Goal: Transaction & Acquisition: Purchase product/service

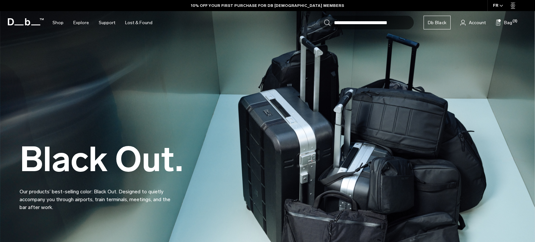
click at [512, 24] on div "Search for Bags, Luggage... Search Close Trending Products All Products Hugger …" at bounding box center [343, 22] width 373 height 23
click at [512, 22] on span "Bag" at bounding box center [508, 22] width 8 height 7
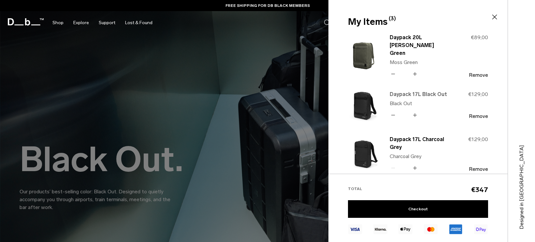
click at [429, 94] on link "Daypack 17L Black Out" at bounding box center [418, 94] width 57 height 8
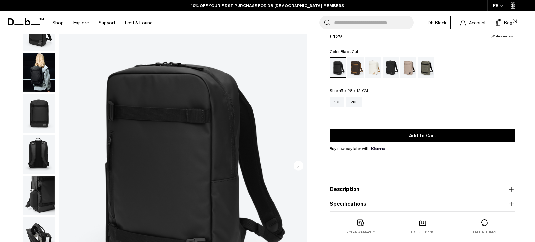
click at [35, 76] on img "button" at bounding box center [39, 72] width 32 height 39
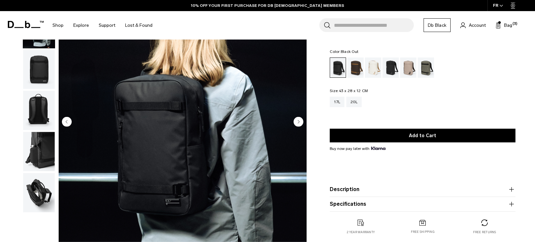
scroll to position [65, 0]
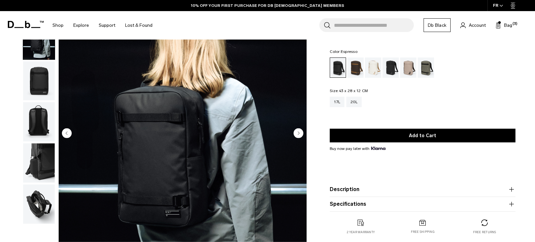
click at [349, 73] on div "Espresso" at bounding box center [356, 67] width 17 height 20
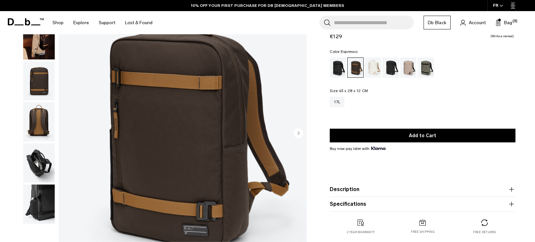
scroll to position [65, 0]
click at [337, 64] on div "Black Out" at bounding box center [338, 67] width 17 height 20
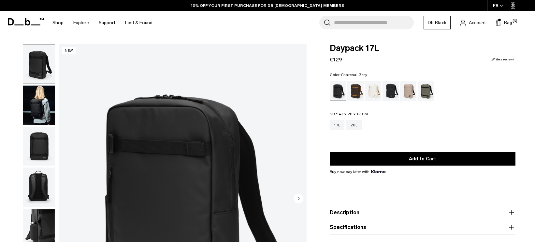
click at [393, 92] on div "Charcoal Grey" at bounding box center [391, 91] width 17 height 20
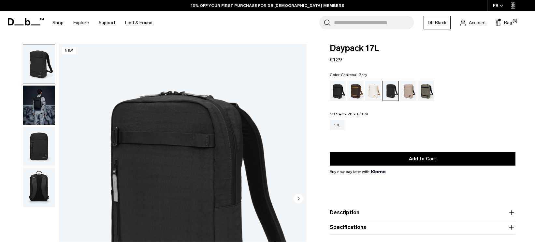
click at [28, 99] on img "button" at bounding box center [39, 104] width 32 height 39
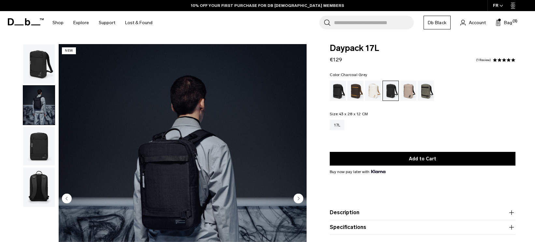
scroll to position [33, 0]
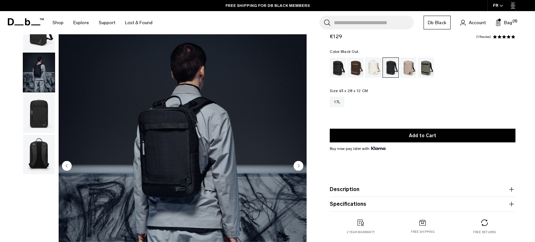
click at [342, 68] on div "Black Out" at bounding box center [338, 67] width 17 height 20
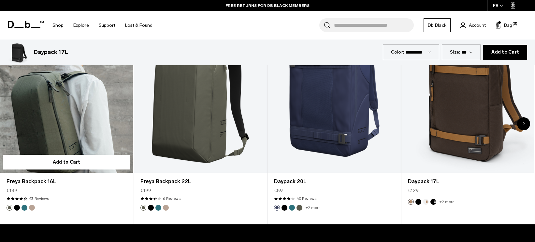
scroll to position [391, 0]
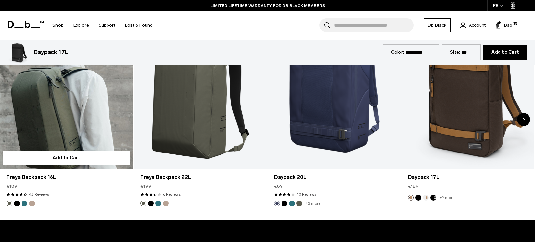
click at [88, 114] on link "Freya Backpack 16L" at bounding box center [66, 95] width 133 height 148
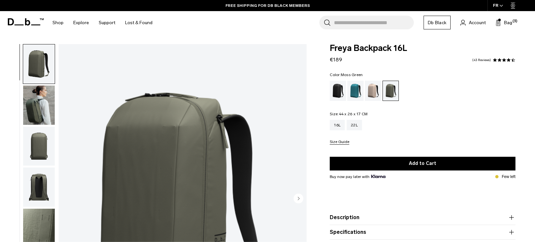
click at [31, 104] on img "button" at bounding box center [39, 104] width 32 height 39
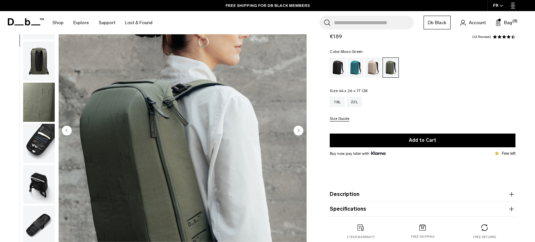
scroll to position [65, 0]
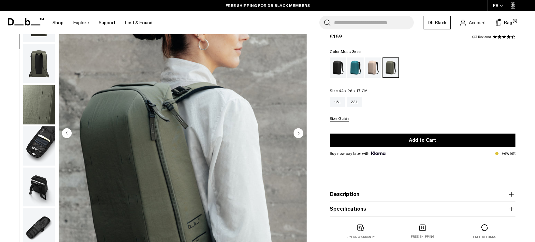
drag, startPoint x: 43, startPoint y: 137, endPoint x: 42, endPoint y: 133, distance: 4.3
click at [42, 137] on img "button" at bounding box center [39, 145] width 32 height 39
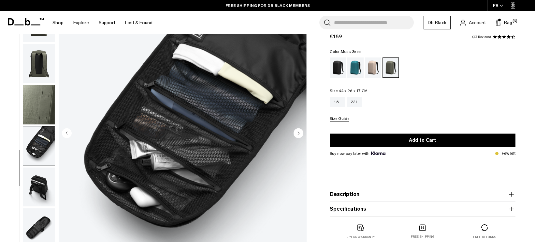
click at [45, 115] on img "button" at bounding box center [39, 104] width 32 height 39
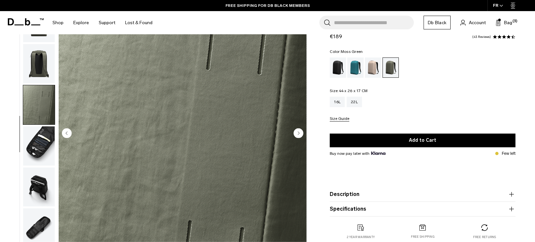
click at [39, 149] on img "button" at bounding box center [39, 145] width 32 height 39
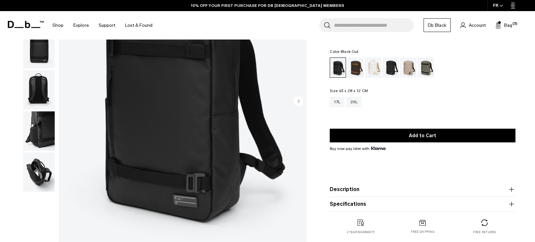
scroll to position [30, 0]
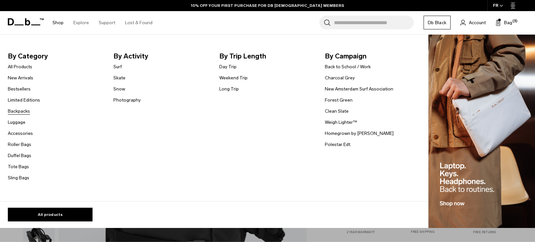
click at [18, 112] on link "Backpacks" at bounding box center [19, 111] width 22 height 7
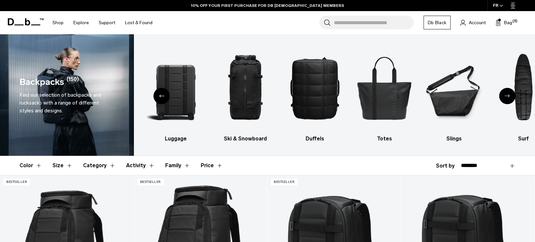
drag, startPoint x: 67, startPoint y: 166, endPoint x: 81, endPoint y: 161, distance: 14.5
click at [67, 166] on button "Size" at bounding box center [62, 165] width 20 height 19
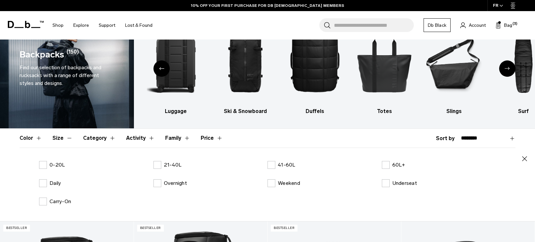
scroll to position [98, 0]
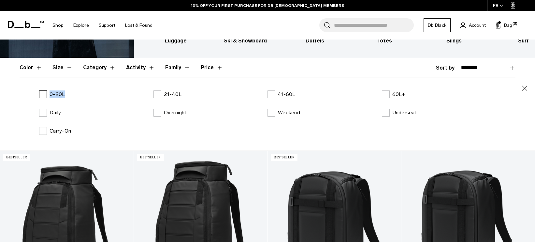
click at [43, 94] on label "0-20L" at bounding box center [52, 94] width 26 height 8
click at [42, 93] on label "0-20L" at bounding box center [52, 94] width 26 height 8
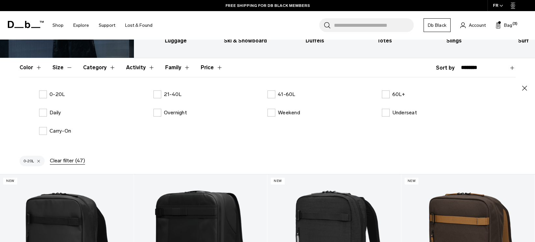
click at [527, 86] on icon "button" at bounding box center [525, 88] width 8 height 8
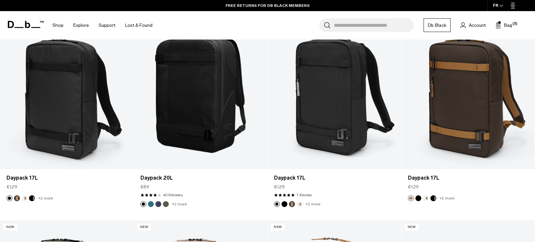
scroll to position [163, 0]
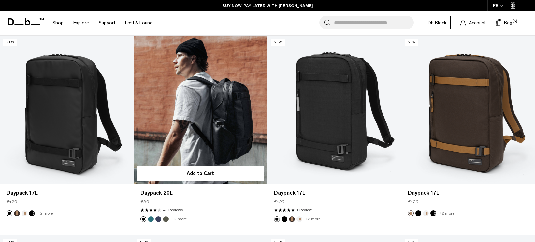
click at [167, 219] on button "Moss Green" at bounding box center [166, 219] width 6 height 6
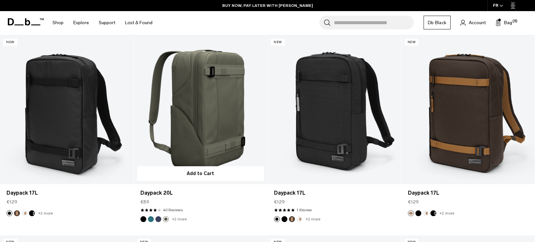
click at [219, 132] on link "Daypack 20L Moss Green" at bounding box center [201, 110] width 134 height 148
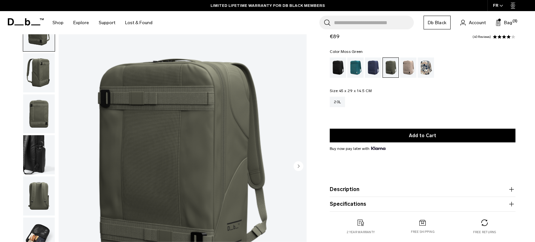
scroll to position [98, 0]
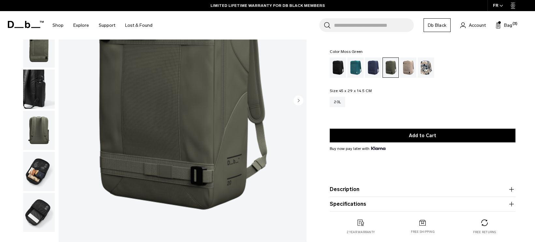
click at [36, 172] on img "button" at bounding box center [39, 171] width 32 height 39
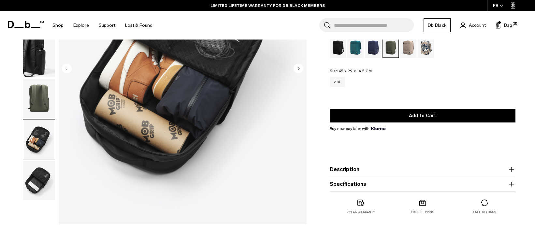
scroll to position [130, 0]
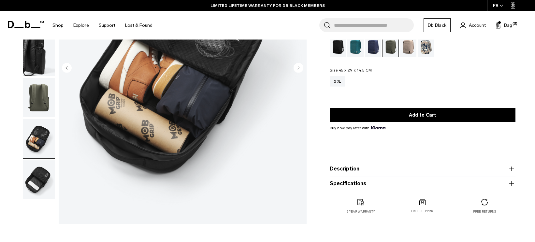
click at [41, 176] on img "button" at bounding box center [39, 179] width 32 height 39
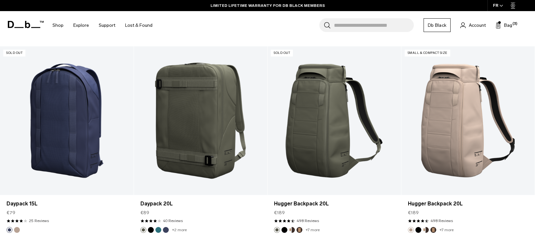
scroll to position [548, 0]
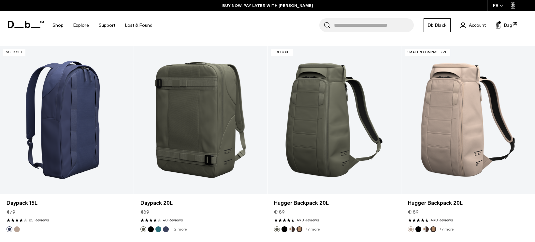
click at [62, 148] on link "Daypack 15L" at bounding box center [67, 120] width 134 height 148
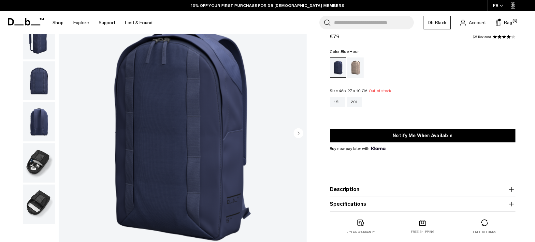
click at [38, 167] on img "button" at bounding box center [39, 162] width 32 height 39
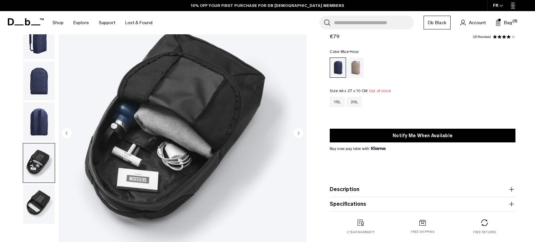
click at [31, 208] on img "button" at bounding box center [39, 203] width 32 height 39
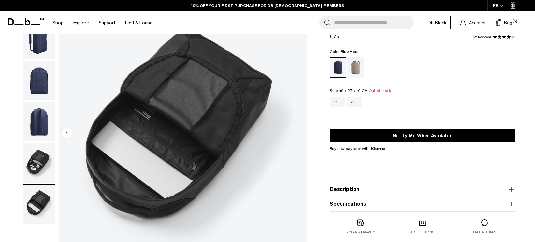
click at [36, 165] on img "button" at bounding box center [39, 162] width 32 height 39
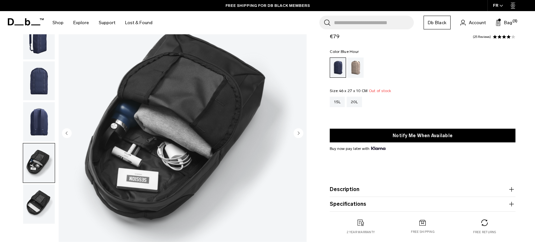
click at [29, 208] on img "button" at bounding box center [39, 203] width 32 height 39
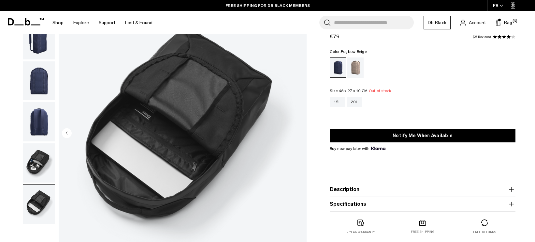
click at [354, 71] on div "Fogbow Beige" at bounding box center [356, 67] width 17 height 20
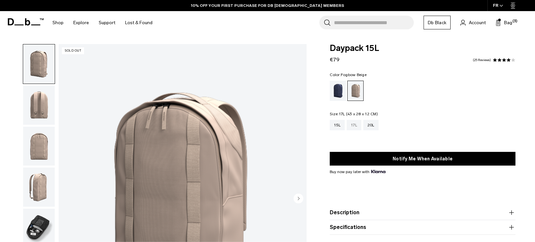
click at [356, 125] on div "17L" at bounding box center [354, 125] width 15 height 10
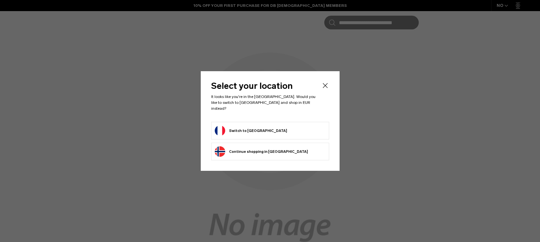
click at [298, 126] on form "Switch to France" at bounding box center [270, 130] width 111 height 10
click at [296, 126] on form "Switch to France" at bounding box center [270, 130] width 111 height 10
drag, startPoint x: 255, startPoint y: 130, endPoint x: 243, endPoint y: 125, distance: 13.0
click at [252, 128] on button "Switch to France" at bounding box center [251, 130] width 72 height 10
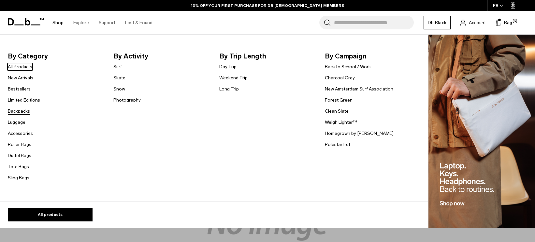
click at [19, 111] on link "Backpacks" at bounding box center [19, 111] width 22 height 7
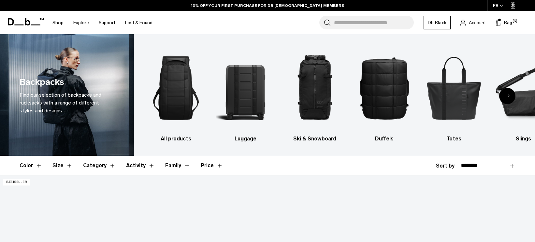
click at [60, 160] on button "Size" at bounding box center [62, 165] width 20 height 19
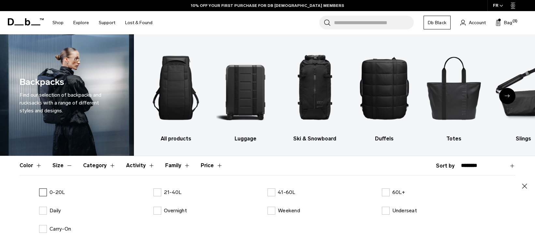
click at [42, 194] on label "0-20L" at bounding box center [52, 192] width 26 height 8
click at [526, 192] on div "Color Size Category Activity Family Price Close" at bounding box center [267, 202] width 535 height 92
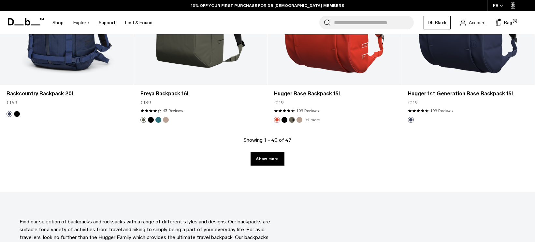
scroll to position [1858, 0]
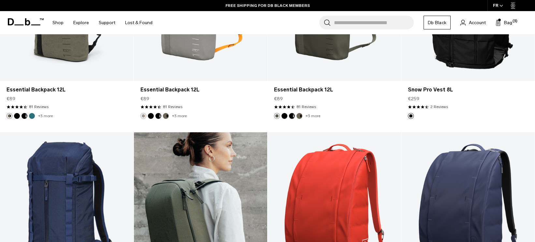
click at [189, 151] on link "Freya Backpack 16L" at bounding box center [201, 206] width 134 height 148
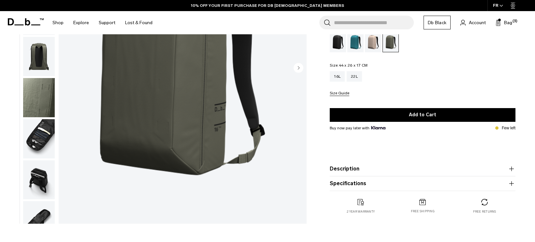
click at [43, 181] on img "button" at bounding box center [39, 179] width 32 height 39
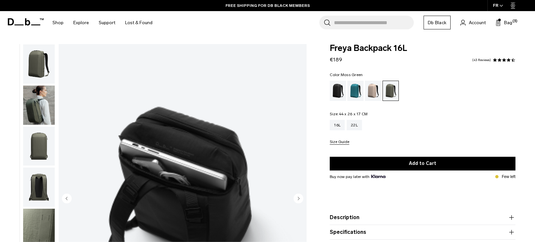
scroll to position [58, 0]
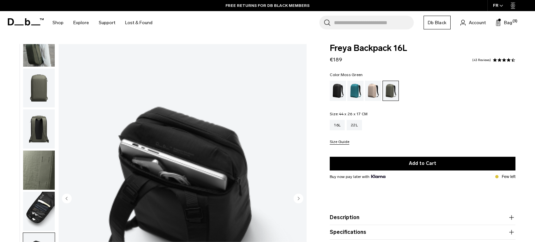
click at [40, 200] on img "button" at bounding box center [39, 210] width 32 height 39
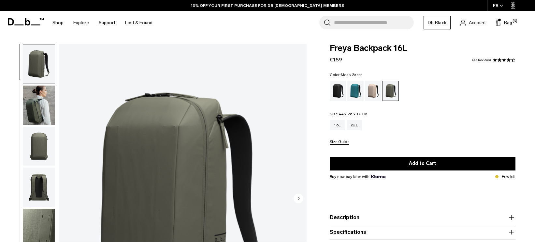
click at [506, 24] on span "Bag" at bounding box center [508, 22] width 8 height 7
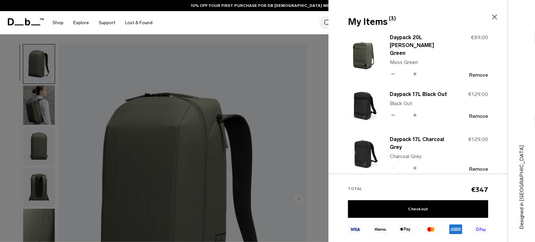
scroll to position [33, 0]
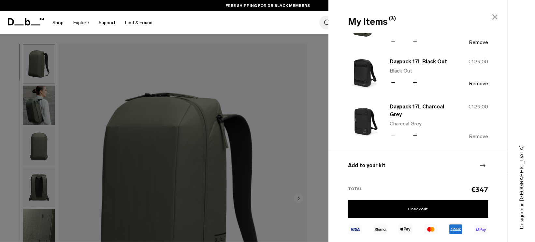
click at [486, 135] on button "Remove" at bounding box center [478, 136] width 19 height 6
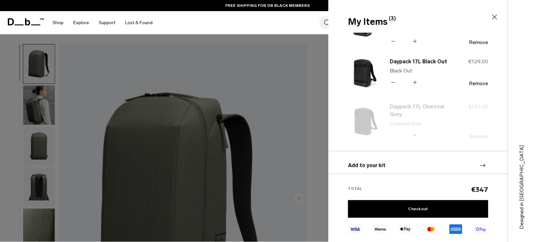
scroll to position [0, 0]
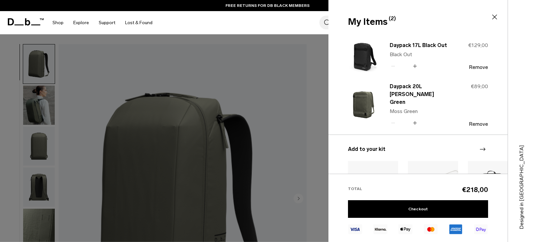
click at [299, 29] on div "Search for Bags, Luggage... Search Close Trending Products All Products Hugger …" at bounding box center [343, 22] width 373 height 23
click at [312, 45] on div at bounding box center [267, 121] width 535 height 242
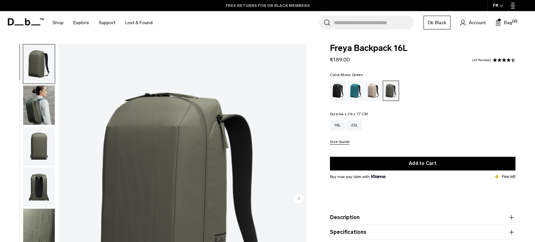
click at [273, 6] on link "FREE RETURNS FOR DB BLACK MEMBERS" at bounding box center [268, 6] width 84 height 6
click at [282, 6] on link "LIMITED LIFETIME WARRANTY FOR DB BLACK MEMBERS" at bounding box center [267, 6] width 114 height 6
click at [440, 24] on link "Db Black" at bounding box center [436, 23] width 27 height 14
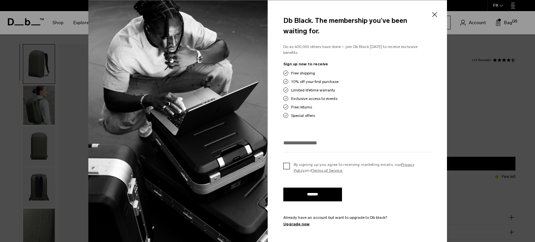
click at [286, 163] on label "By signing up you agree to receiving marketing emails, our Privacy Policy and T…" at bounding box center [357, 167] width 148 height 12
click at [303, 192] on input "*******" at bounding box center [312, 194] width 59 height 14
click at [298, 144] on input "email" at bounding box center [357, 142] width 148 height 11
type input "**********"
click at [308, 194] on input "*******" at bounding box center [312, 194] width 59 height 14
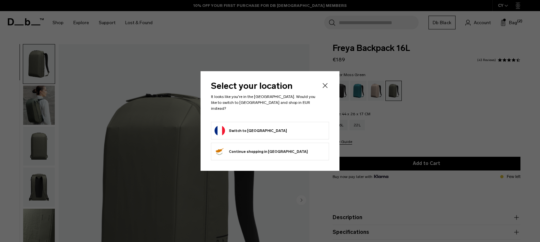
click at [225, 125] on button "Switch to France" at bounding box center [251, 130] width 72 height 10
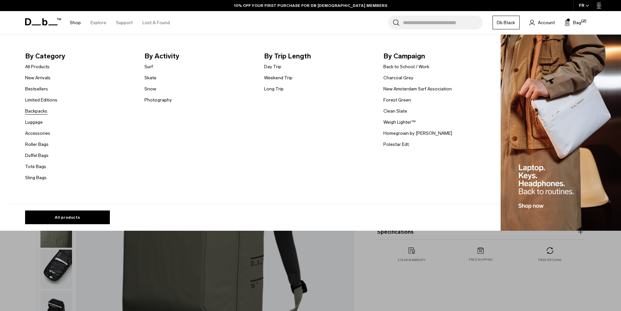
click at [39, 112] on link "Backpacks" at bounding box center [36, 111] width 22 height 7
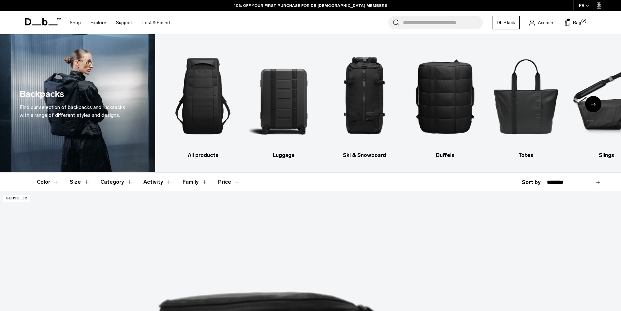
click at [74, 181] on button "Size" at bounding box center [80, 181] width 20 height 19
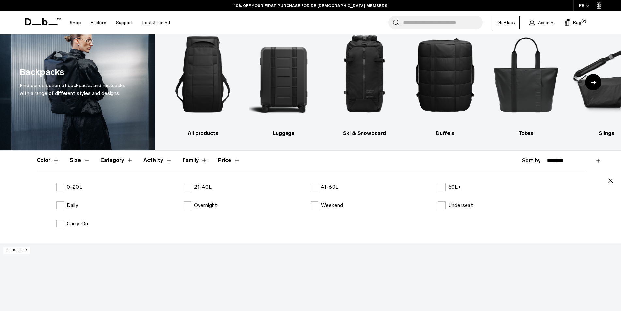
scroll to position [33, 0]
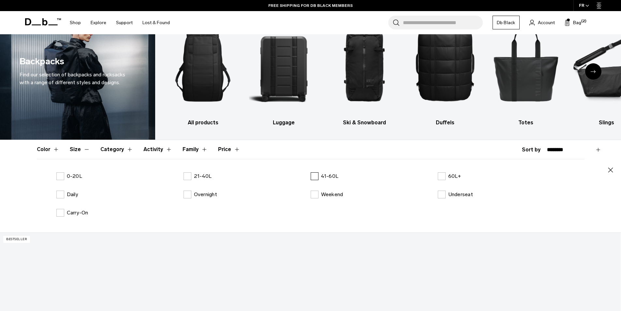
click at [315, 175] on label "41-60L" at bounding box center [325, 176] width 28 height 8
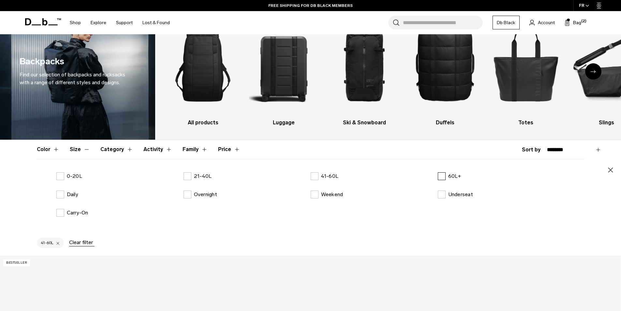
click at [445, 175] on label "60L+" at bounding box center [449, 176] width 23 height 8
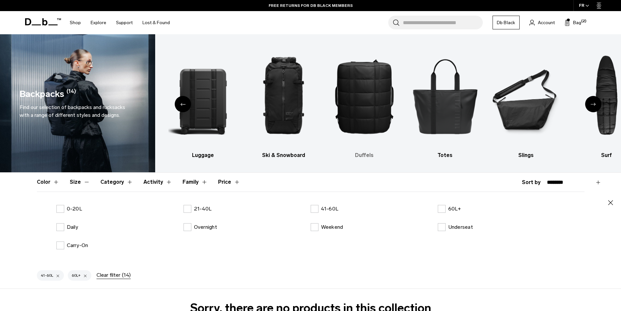
click at [393, 87] on img "4 / 10" at bounding box center [364, 96] width 69 height 104
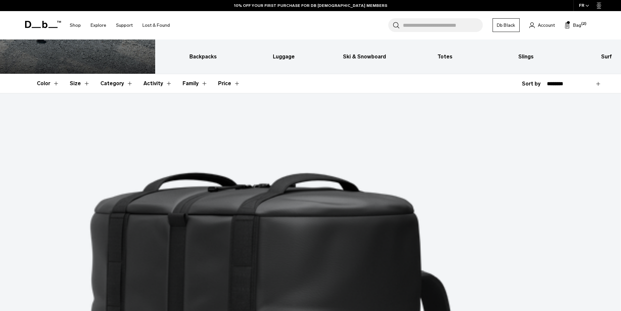
scroll to position [163, 0]
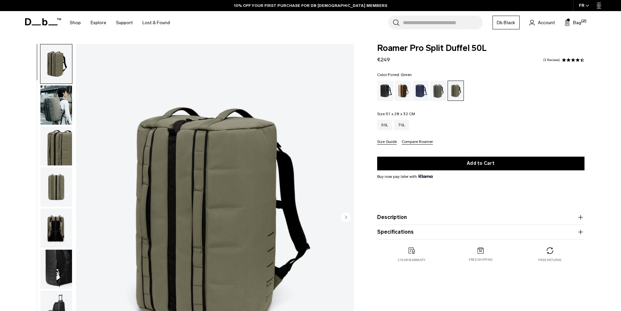
click at [439, 92] on div "Forest Green" at bounding box center [438, 91] width 17 height 20
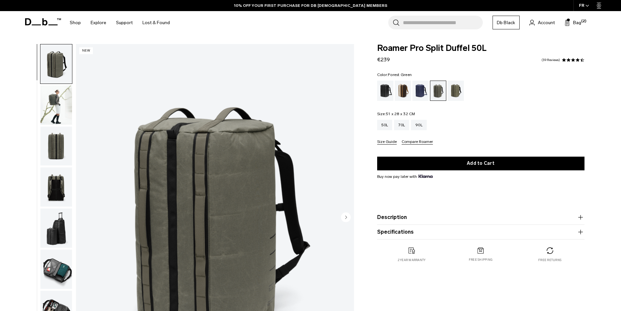
click at [51, 107] on img "button" at bounding box center [56, 104] width 32 height 39
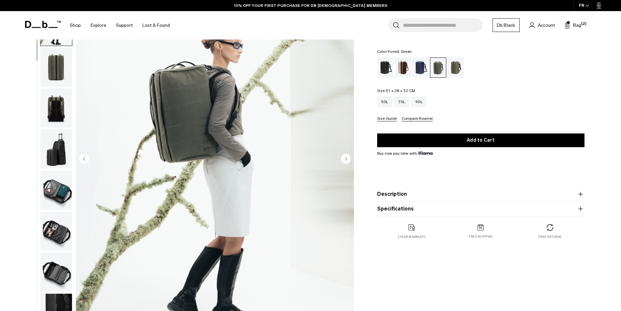
scroll to position [65, 0]
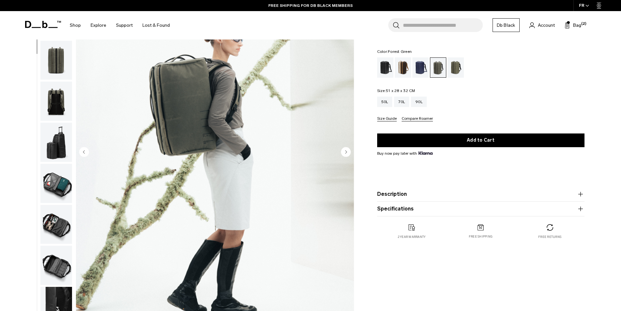
click at [49, 103] on img "button" at bounding box center [56, 101] width 32 height 39
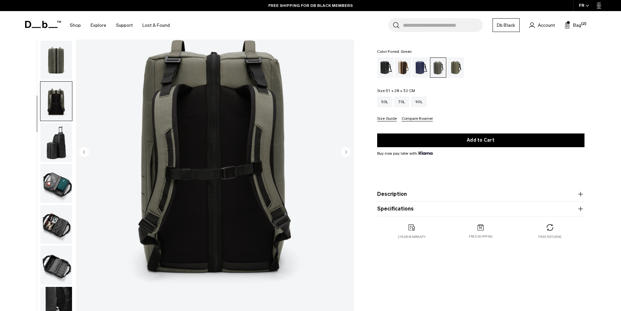
click at [57, 146] on img "button" at bounding box center [56, 142] width 32 height 39
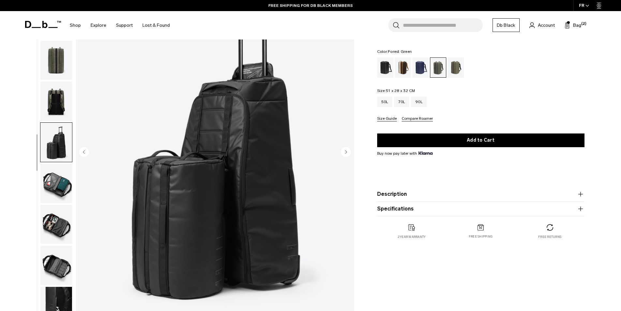
click at [57, 173] on img "button" at bounding box center [56, 183] width 32 height 39
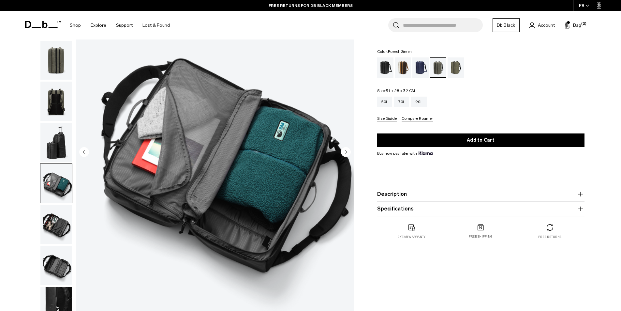
click at [54, 228] on img "button" at bounding box center [56, 224] width 32 height 39
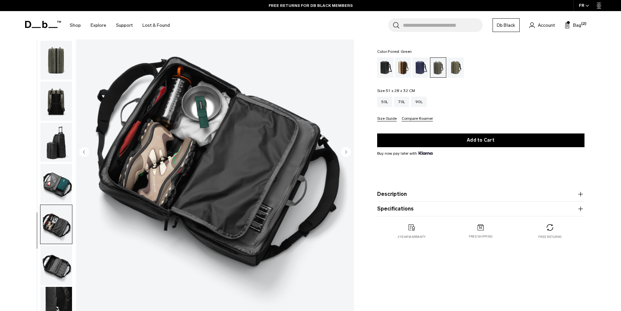
click at [58, 262] on img "button" at bounding box center [56, 264] width 32 height 39
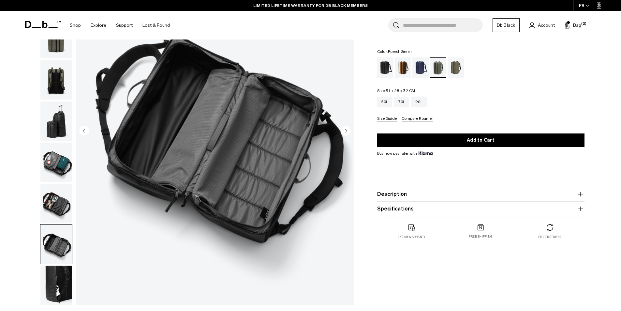
scroll to position [98, 0]
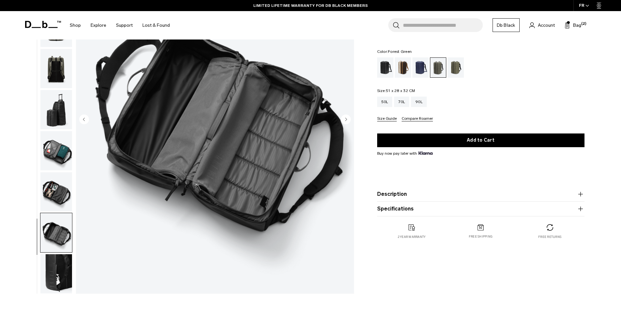
click at [61, 273] on img "button" at bounding box center [56, 273] width 32 height 39
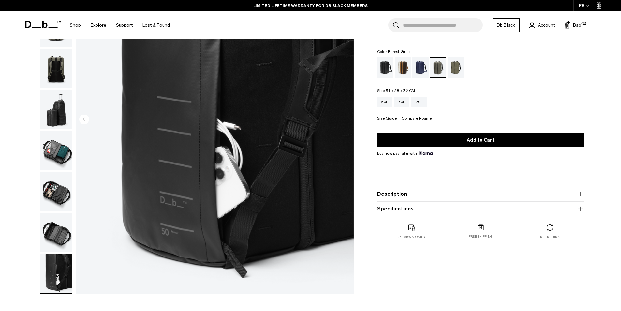
click at [59, 268] on img "button" at bounding box center [56, 273] width 32 height 39
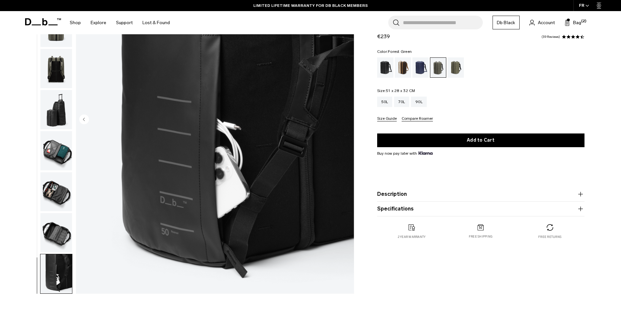
click at [55, 237] on img "button" at bounding box center [56, 232] width 32 height 39
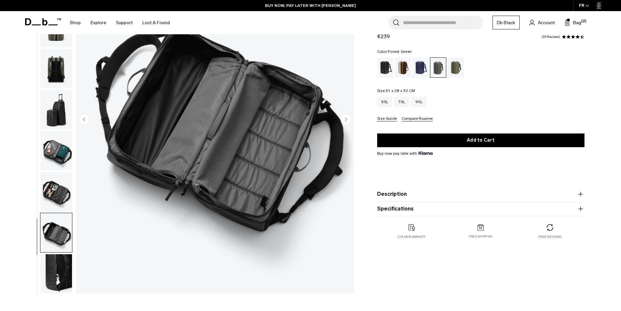
click at [60, 200] on img "button" at bounding box center [56, 191] width 32 height 39
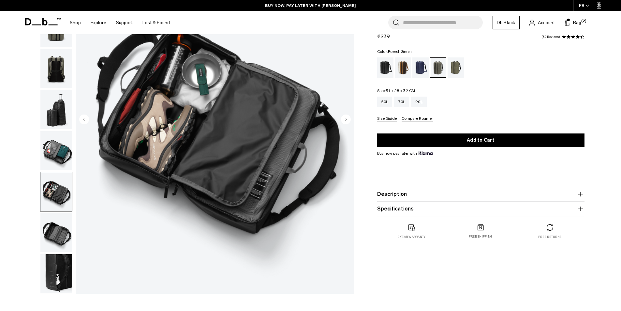
click at [59, 158] on img "button" at bounding box center [56, 150] width 32 height 39
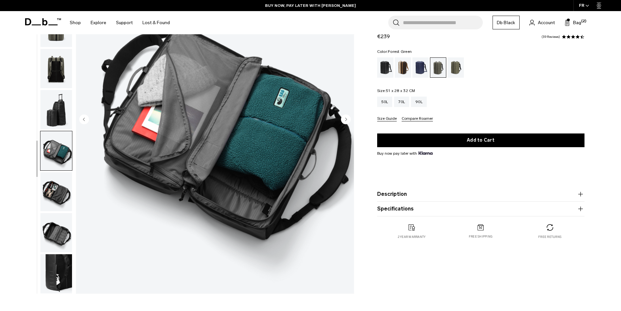
click at [52, 118] on img "button" at bounding box center [56, 109] width 32 height 39
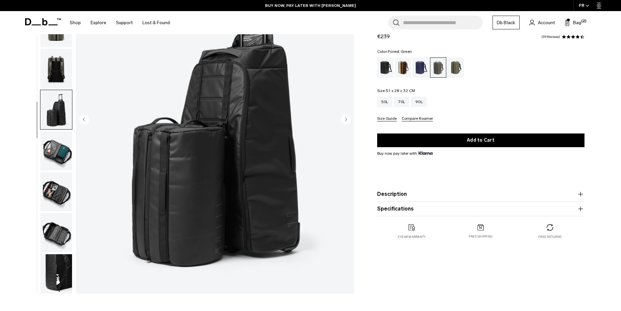
click at [56, 82] on img "button" at bounding box center [56, 68] width 32 height 39
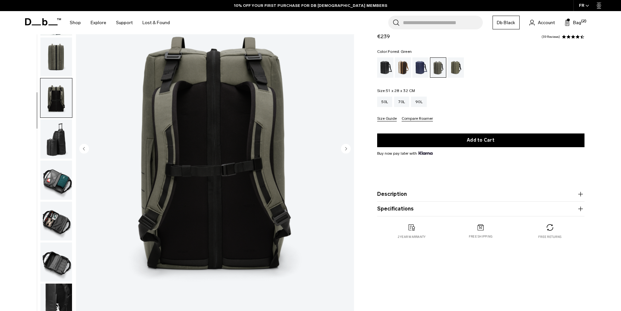
scroll to position [33, 0]
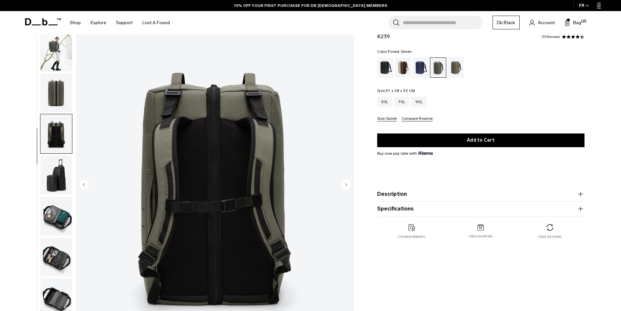
drag, startPoint x: 60, startPoint y: 185, endPoint x: 59, endPoint y: 180, distance: 4.7
click at [60, 184] on img "button" at bounding box center [56, 174] width 32 height 39
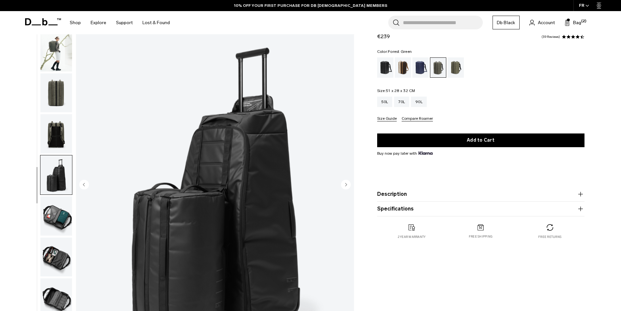
click at [54, 133] on img "button" at bounding box center [56, 133] width 32 height 39
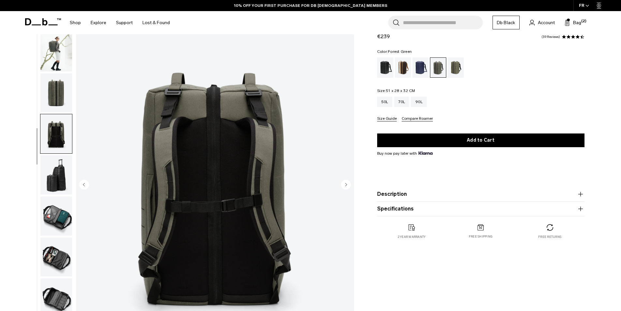
click at [59, 104] on img "button" at bounding box center [56, 92] width 32 height 39
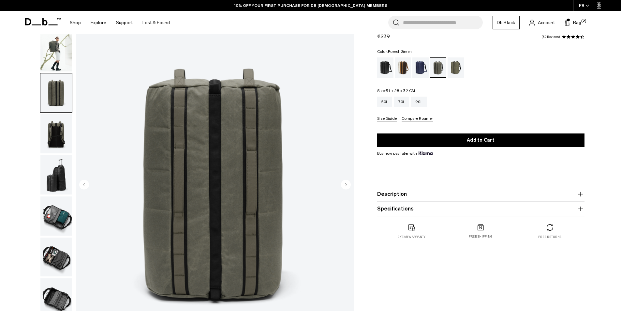
click at [66, 58] on img "button" at bounding box center [56, 51] width 32 height 39
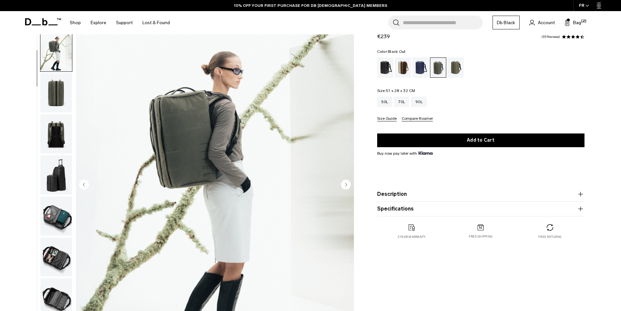
click at [392, 67] on div "Black Out" at bounding box center [385, 67] width 17 height 20
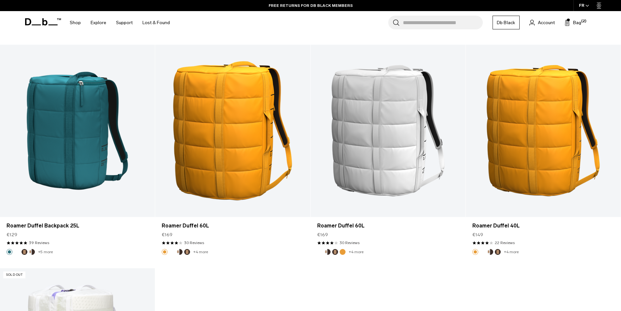
scroll to position [1934, 0]
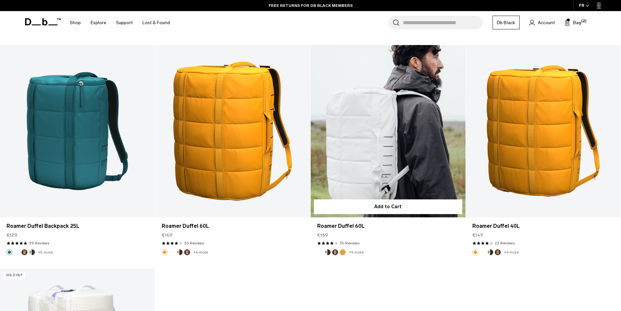
click at [355, 123] on link "Roamer Duffel 60L" at bounding box center [388, 131] width 155 height 172
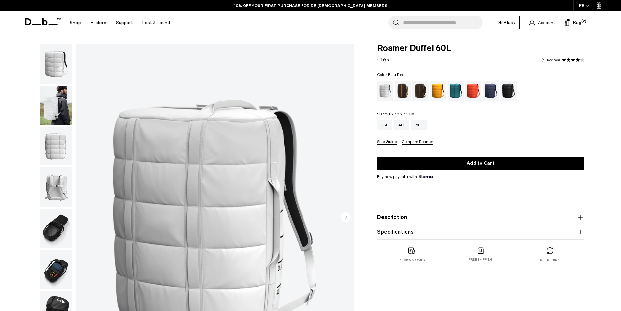
click at [503, 94] on div "Black Out" at bounding box center [508, 91] width 17 height 20
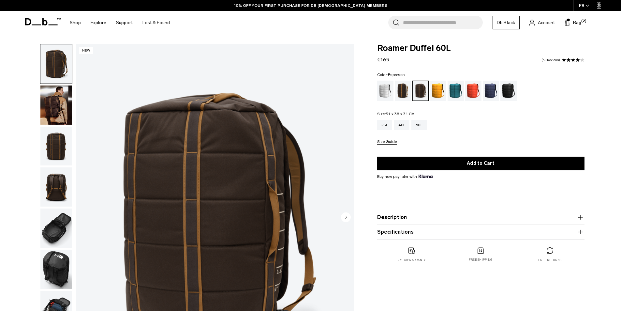
scroll to position [33, 0]
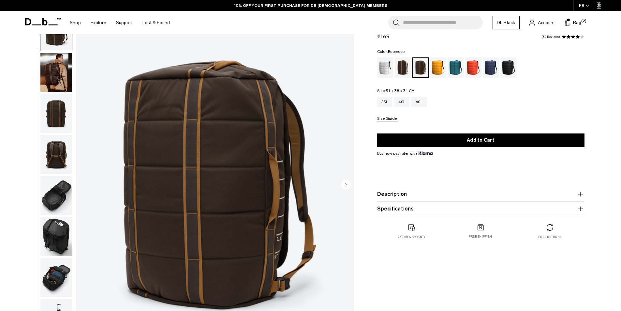
click at [58, 78] on img "button" at bounding box center [56, 72] width 32 height 39
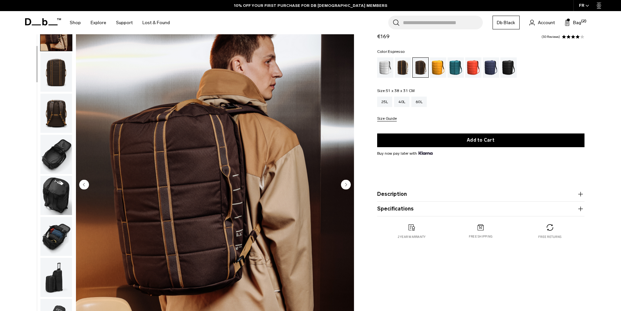
click at [53, 103] on img "button" at bounding box center [56, 113] width 32 height 39
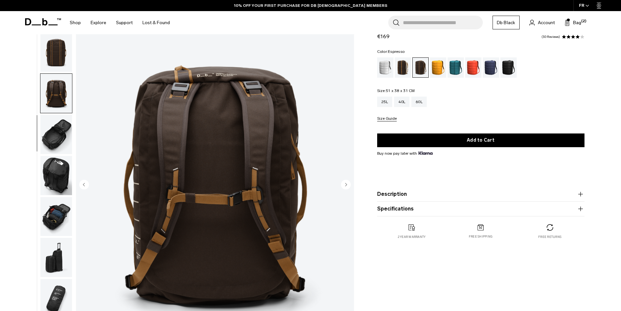
scroll to position [62, 0]
click at [49, 134] on img "button" at bounding box center [56, 133] width 32 height 39
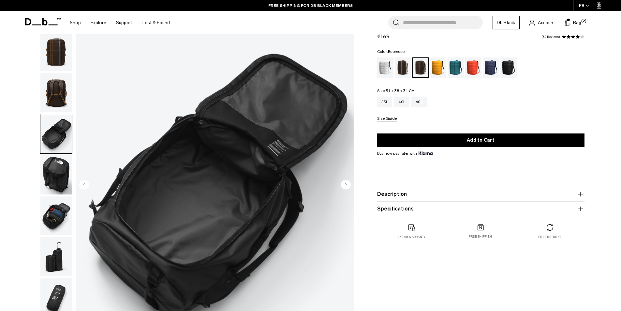
click at [53, 171] on img "button" at bounding box center [56, 174] width 32 height 39
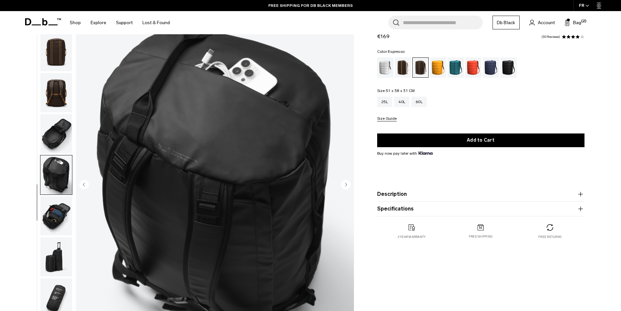
click at [53, 212] on img "button" at bounding box center [56, 215] width 32 height 39
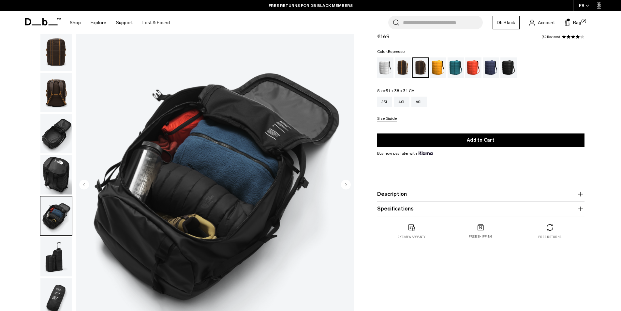
click at [51, 258] on img "button" at bounding box center [56, 256] width 32 height 39
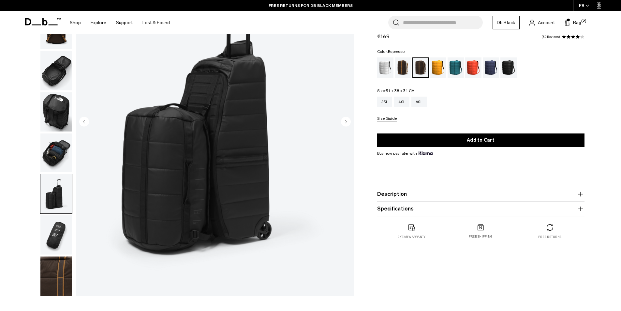
scroll to position [98, 0]
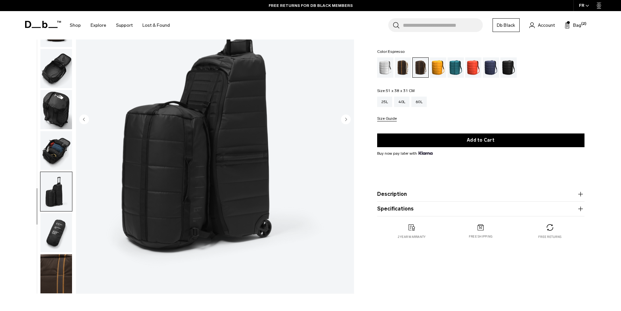
click at [52, 237] on img "button" at bounding box center [56, 232] width 32 height 39
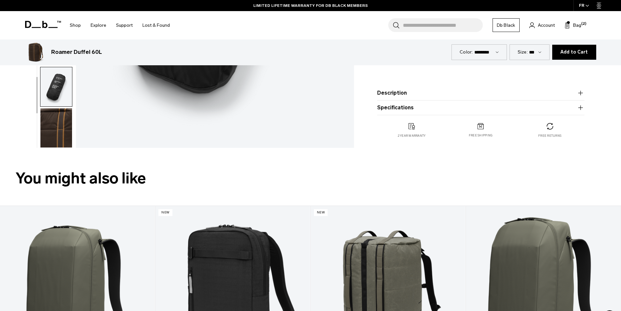
scroll to position [163, 0]
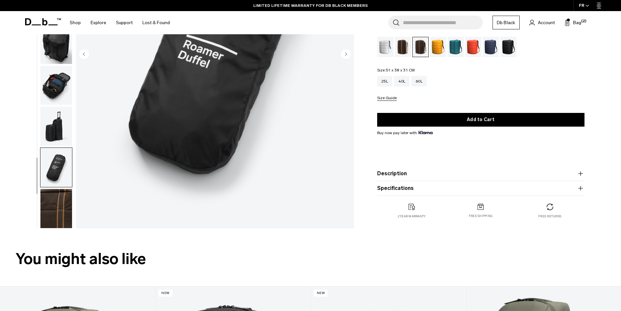
click at [58, 133] on img "button" at bounding box center [56, 126] width 32 height 39
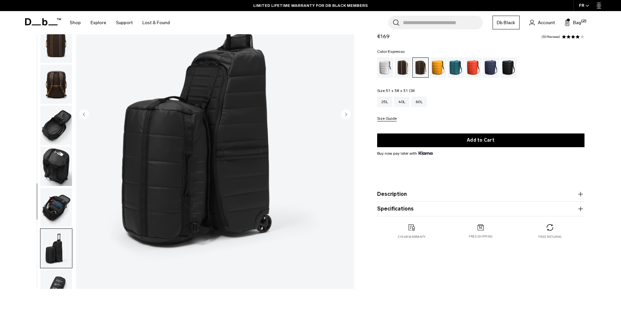
scroll to position [98, 0]
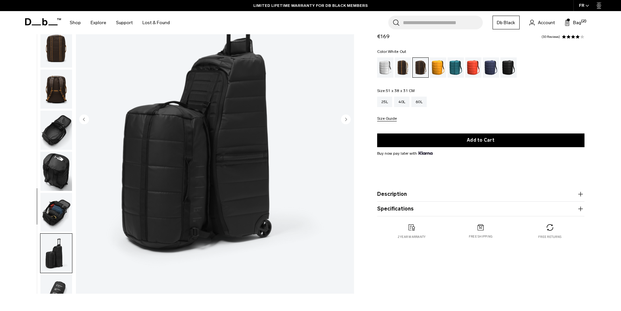
click at [386, 59] on div "White Out" at bounding box center [385, 67] width 17 height 20
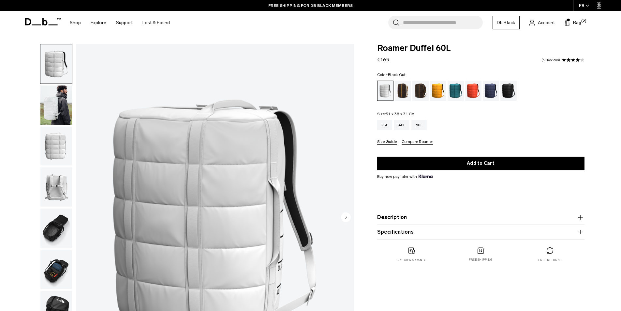
click at [507, 94] on div "Black Out" at bounding box center [508, 91] width 17 height 20
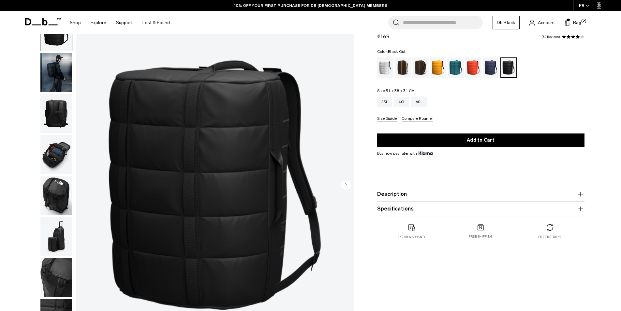
click at [51, 76] on img "button" at bounding box center [56, 72] width 32 height 39
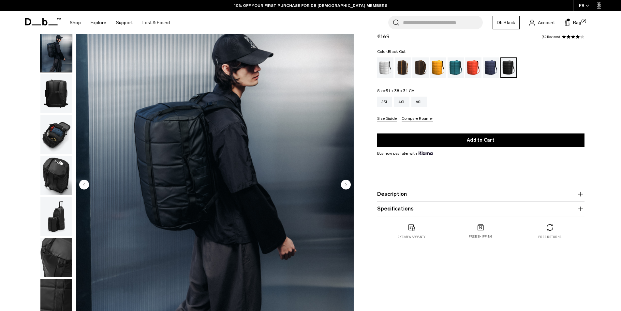
scroll to position [21, 0]
click at [57, 100] on img "button" at bounding box center [56, 92] width 32 height 39
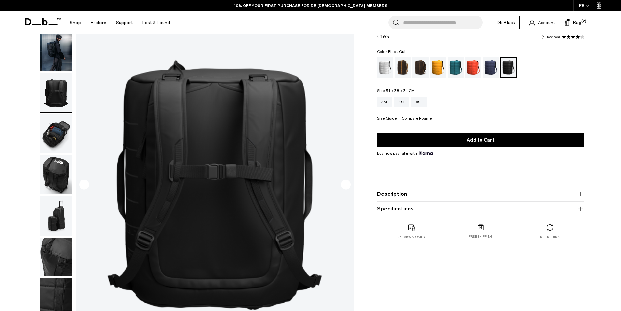
click at [54, 122] on img "button" at bounding box center [56, 133] width 32 height 39
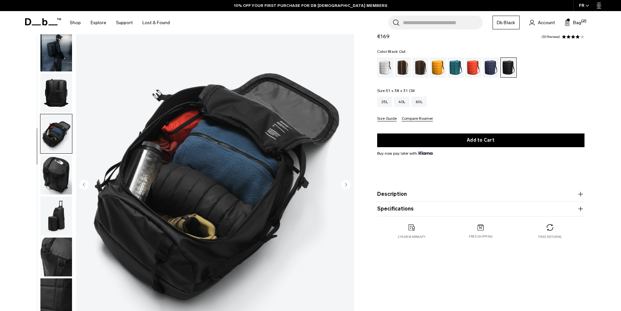
click at [53, 145] on img "button" at bounding box center [56, 133] width 32 height 39
click at [57, 175] on img "button" at bounding box center [56, 174] width 32 height 39
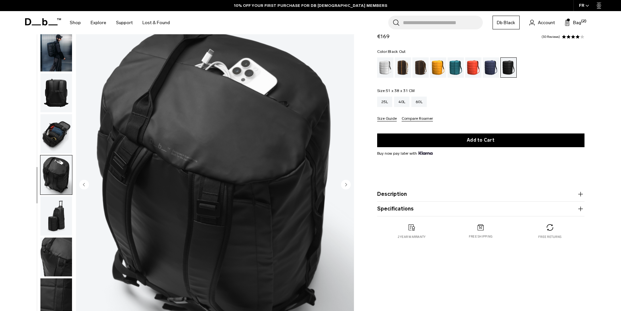
click at [61, 209] on img "button" at bounding box center [56, 215] width 32 height 39
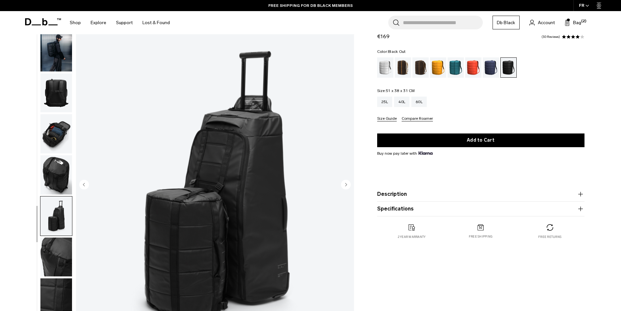
click at [56, 236] on ul at bounding box center [56, 184] width 32 height 347
click at [56, 252] on img "button" at bounding box center [56, 256] width 32 height 39
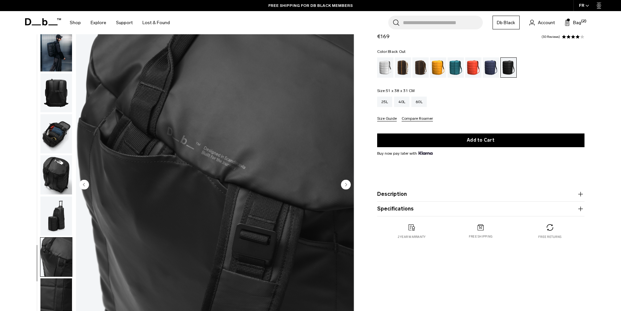
click at [52, 287] on img "button" at bounding box center [56, 297] width 32 height 39
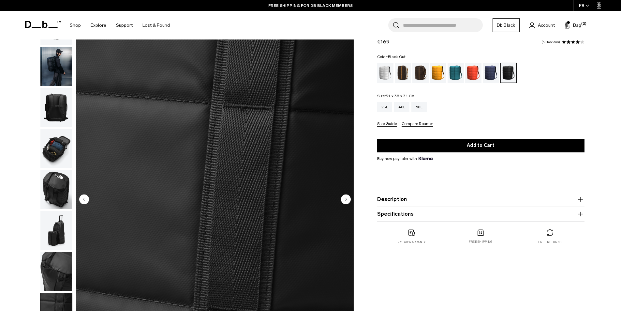
scroll to position [0, 0]
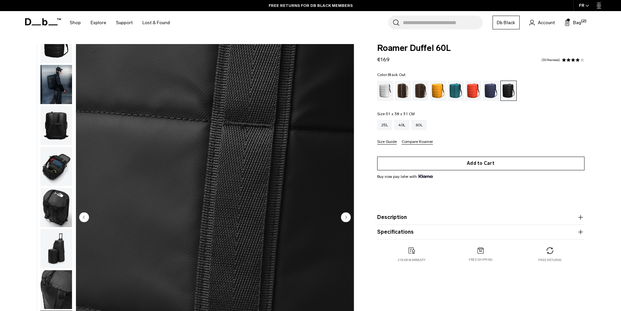
drag, startPoint x: 493, startPoint y: 156, endPoint x: 494, endPoint y: 165, distance: 8.2
click at [493, 157] on form "Roamer Duffel 60L €169 4.0 star rating 30 Reviews Color: Black Out Out of stock…" at bounding box center [480, 141] width 207 height 195
click at [494, 165] on button "Add to Cart" at bounding box center [480, 163] width 207 height 14
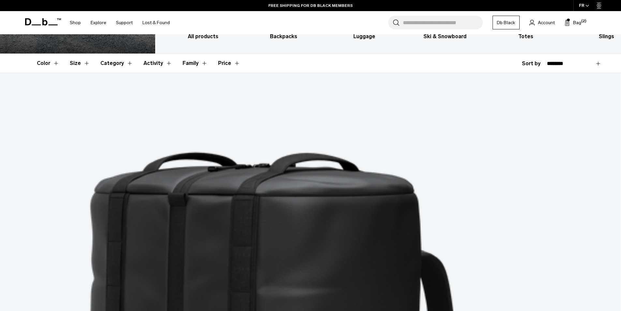
scroll to position [130, 0]
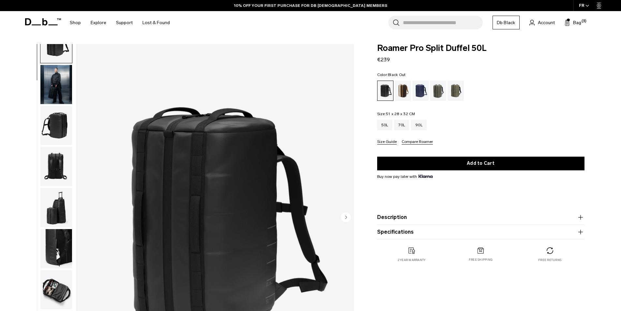
click at [59, 289] on img "button" at bounding box center [56, 289] width 32 height 39
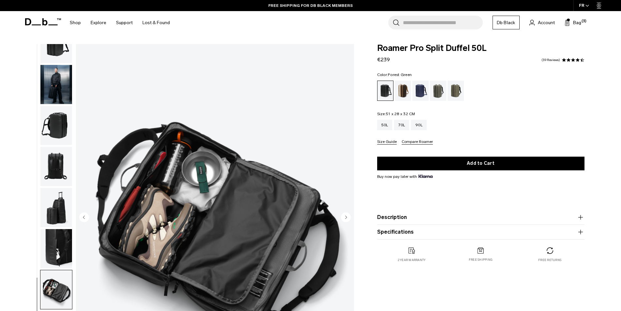
click at [442, 93] on div "Forest Green" at bounding box center [438, 91] width 17 height 20
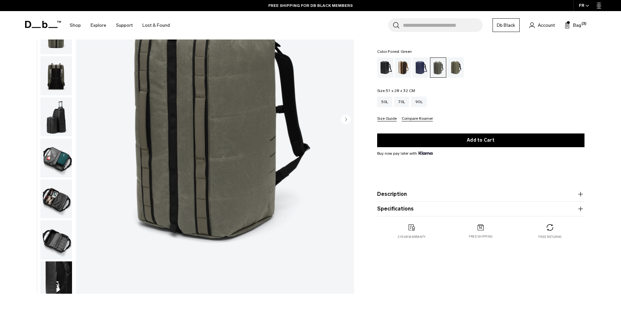
scroll to position [21, 0]
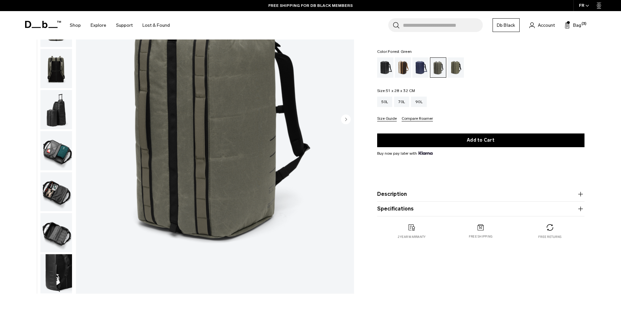
click at [64, 280] on img "button" at bounding box center [56, 273] width 32 height 39
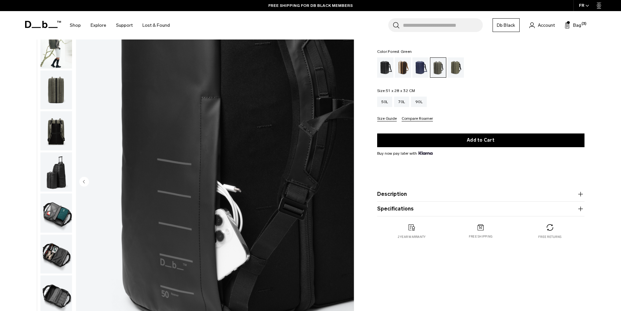
scroll to position [0, 0]
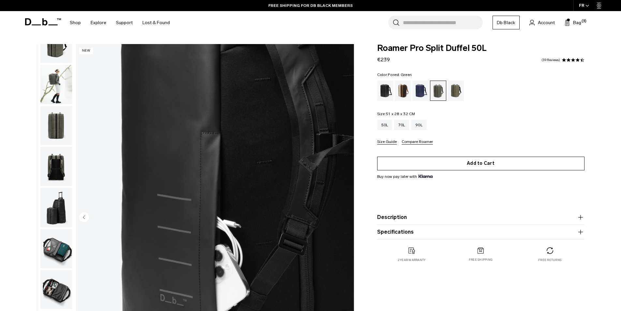
click at [389, 162] on button "Add to Cart" at bounding box center [480, 163] width 207 height 14
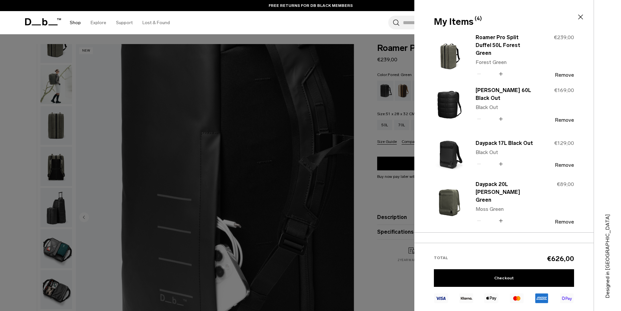
click at [75, 20] on link "Shop" at bounding box center [75, 22] width 11 height 23
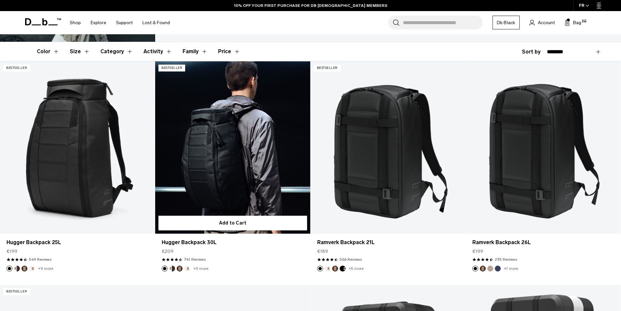
click at [204, 145] on link "Hugger Backpack 30L" at bounding box center [232, 147] width 155 height 172
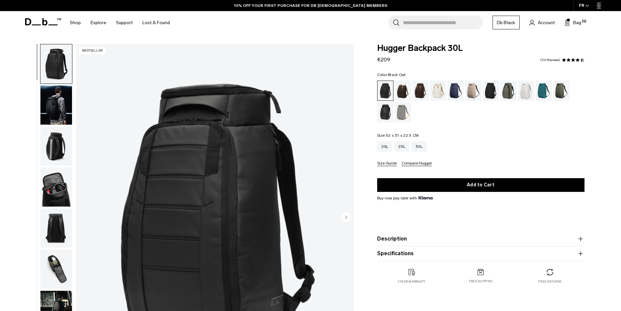
click at [56, 114] on img "button" at bounding box center [56, 104] width 32 height 39
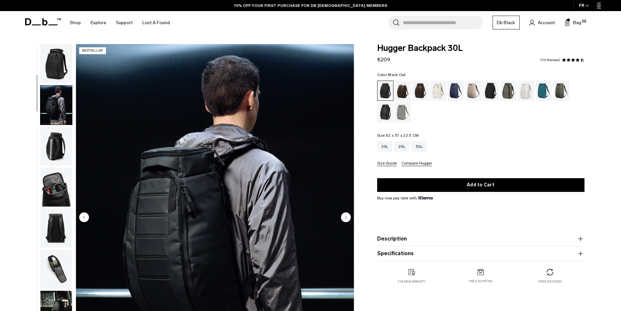
click at [56, 167] on img "button" at bounding box center [56, 186] width 32 height 39
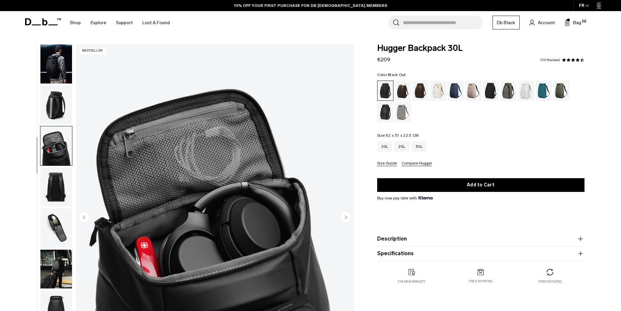
scroll to position [103, 0]
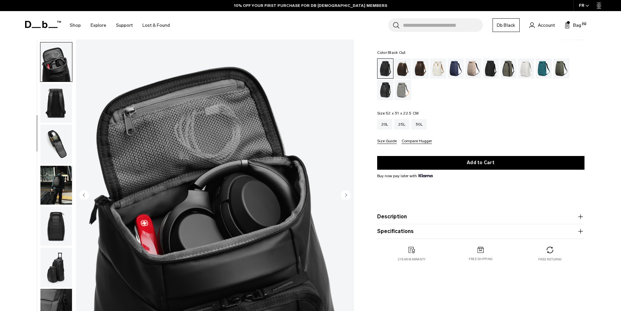
click at [61, 206] on img "button" at bounding box center [56, 225] width 32 height 39
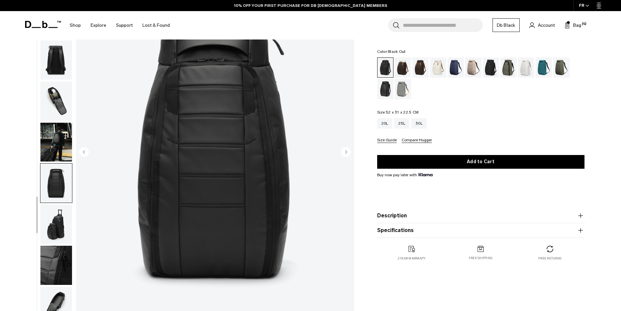
click at [62, 215] on img "button" at bounding box center [56, 223] width 32 height 39
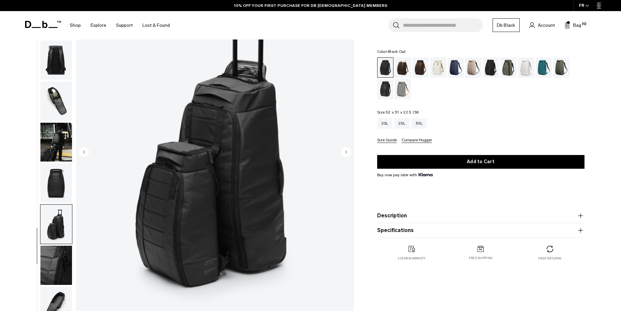
click at [59, 253] on img "button" at bounding box center [56, 264] width 32 height 39
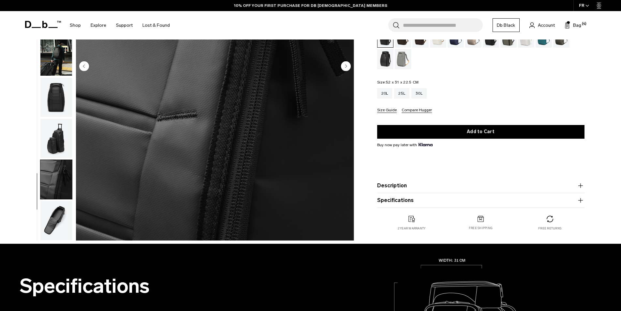
scroll to position [163, 0]
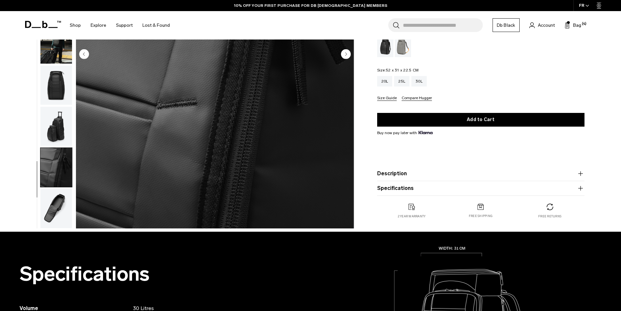
drag, startPoint x: 59, startPoint y: 211, endPoint x: 59, endPoint y: 199, distance: 11.7
click at [59, 211] on img "button" at bounding box center [56, 208] width 32 height 39
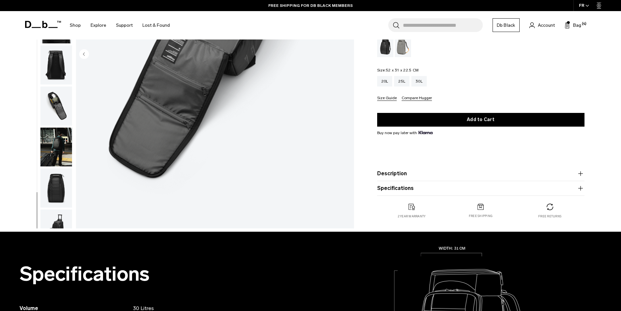
scroll to position [0, 0]
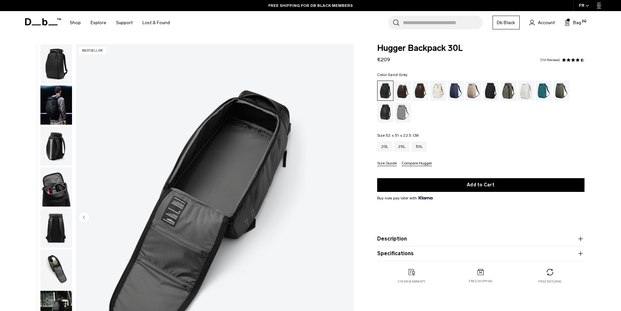
click at [407, 113] on div "Sand Grey" at bounding box center [403, 112] width 17 height 20
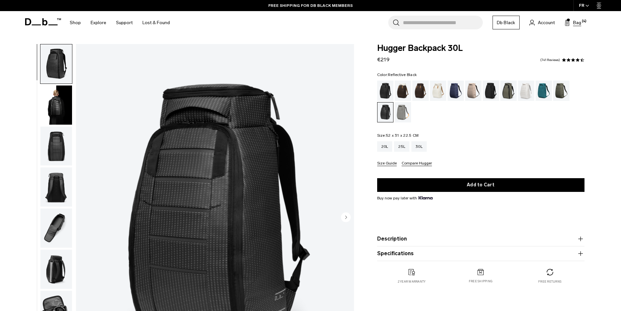
click at [581, 23] on span "Bag" at bounding box center [577, 22] width 8 height 7
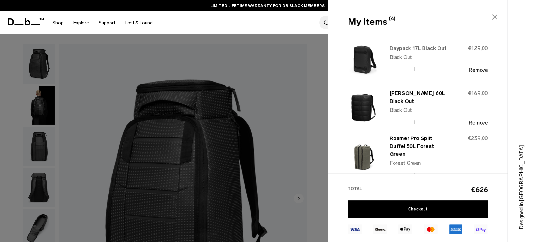
scroll to position [65, 0]
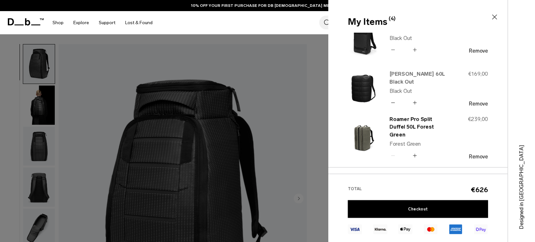
click at [419, 72] on link "[PERSON_NAME] 60L Black Out" at bounding box center [418, 78] width 57 height 16
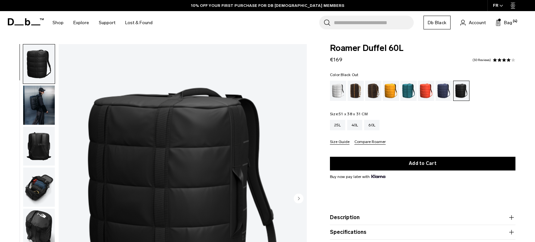
drag, startPoint x: 48, startPoint y: 96, endPoint x: 57, endPoint y: 96, distance: 9.5
click at [47, 96] on img "button" at bounding box center [39, 104] width 32 height 39
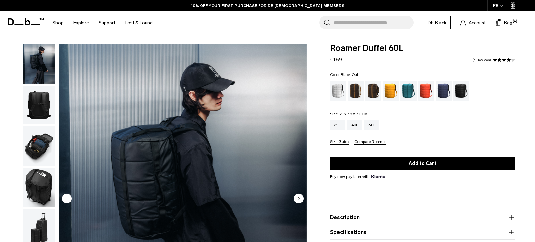
scroll to position [33, 0]
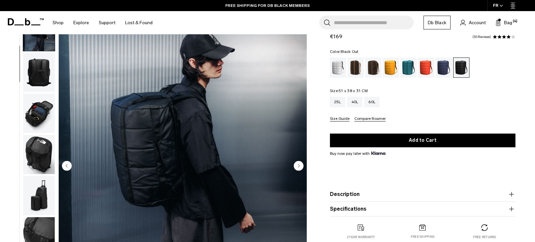
click at [32, 116] on img "button" at bounding box center [39, 113] width 32 height 39
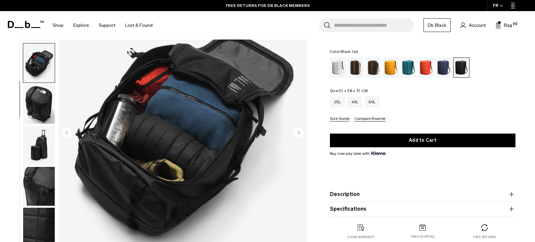
scroll to position [65, 0]
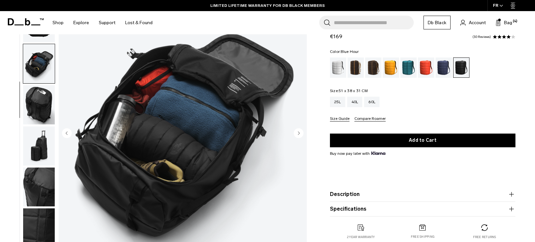
click at [440, 67] on div "Blue Hour" at bounding box center [444, 67] width 17 height 20
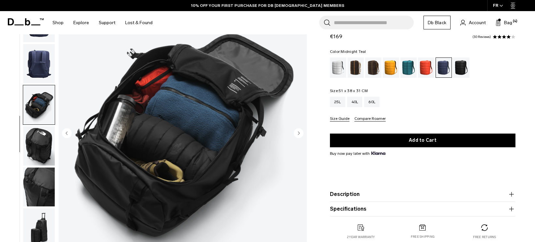
click at [407, 65] on div "Midnight Teal" at bounding box center [408, 67] width 17 height 20
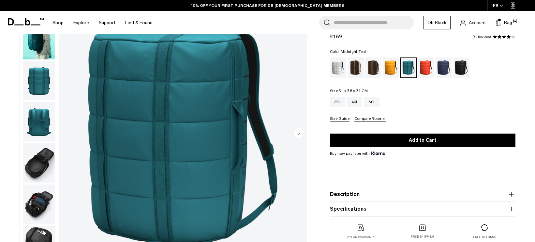
click at [48, 153] on img "button" at bounding box center [39, 162] width 32 height 39
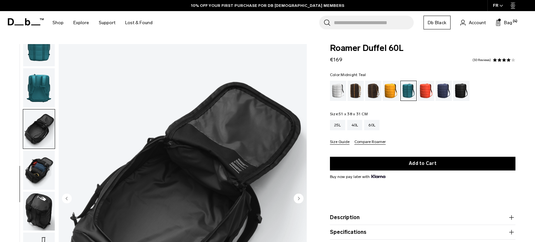
scroll to position [65, 0]
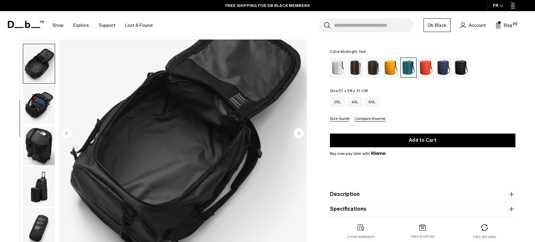
click at [37, 145] on img "button" at bounding box center [39, 145] width 32 height 39
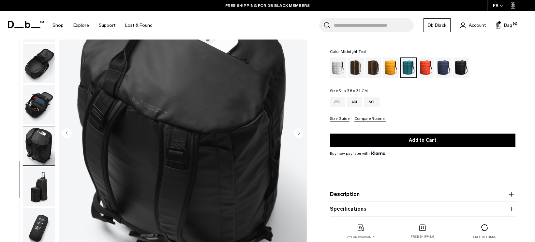
click at [42, 180] on img "button" at bounding box center [39, 186] width 32 height 39
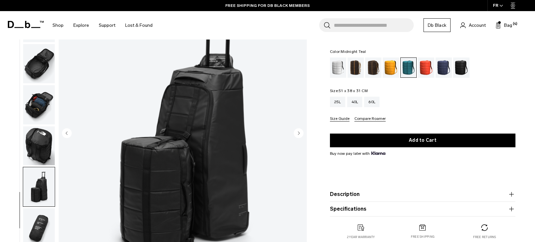
click at [46, 111] on img "button" at bounding box center [39, 104] width 32 height 39
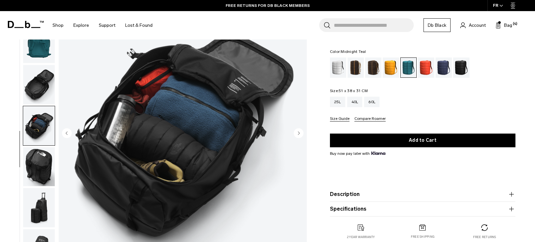
scroll to position [67, 0]
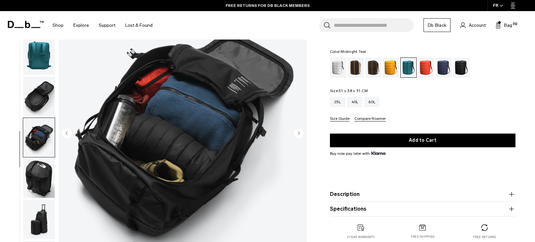
click at [42, 59] on img "button" at bounding box center [39, 55] width 32 height 39
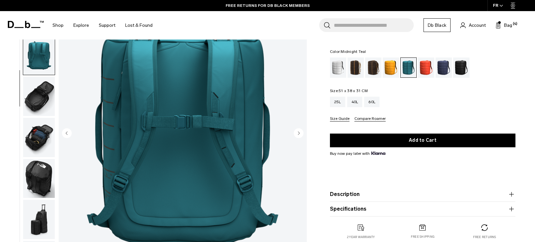
scroll to position [99, 0]
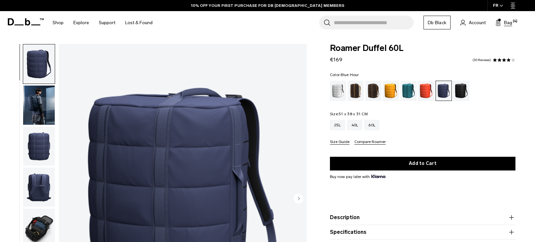
click at [507, 25] on span "Bag" at bounding box center [508, 22] width 8 height 7
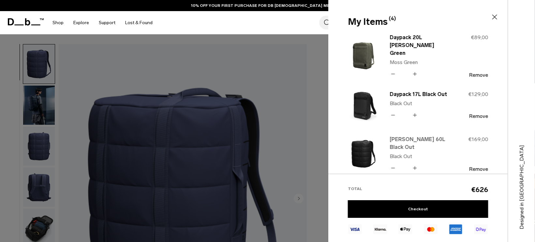
scroll to position [130, 0]
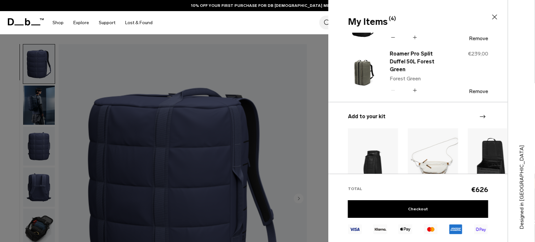
click at [363, 75] on img at bounding box center [363, 72] width 31 height 38
click at [392, 64] on link "Roamer Pro Split Duffel 50L Forest Green" at bounding box center [418, 61] width 57 height 23
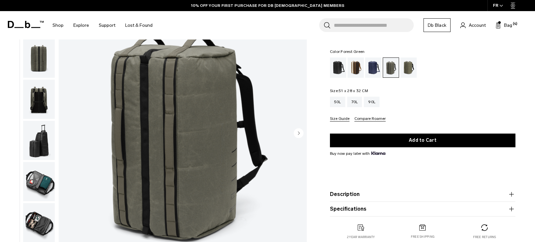
scroll to position [58, 0]
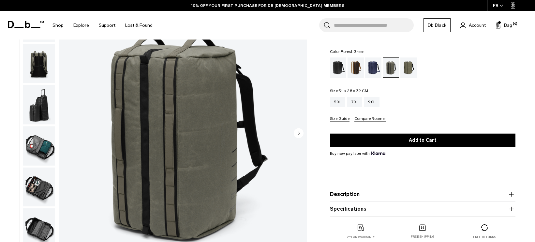
click at [40, 141] on img "button" at bounding box center [39, 145] width 32 height 39
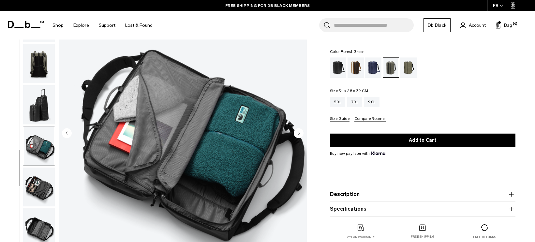
click at [38, 183] on img "button" at bounding box center [39, 186] width 32 height 39
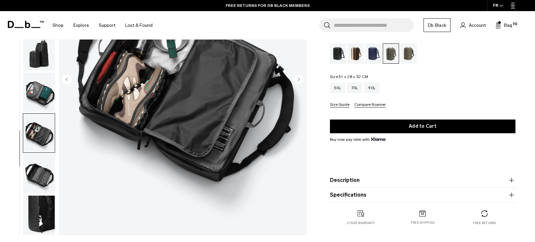
scroll to position [130, 0]
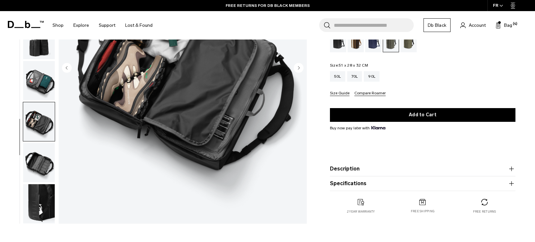
click at [43, 169] on img "button" at bounding box center [39, 162] width 32 height 39
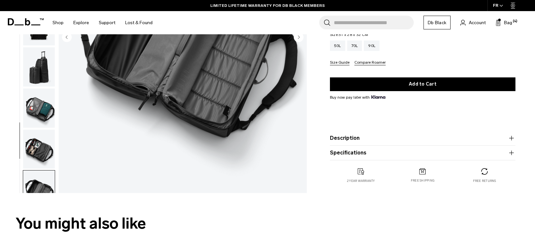
scroll to position [65, 0]
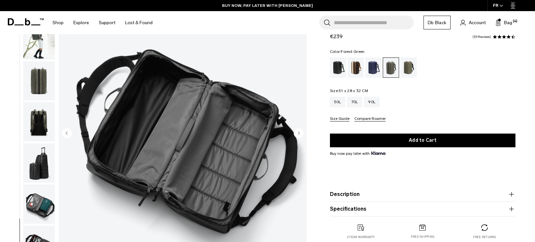
click at [43, 85] on img "button" at bounding box center [39, 80] width 32 height 39
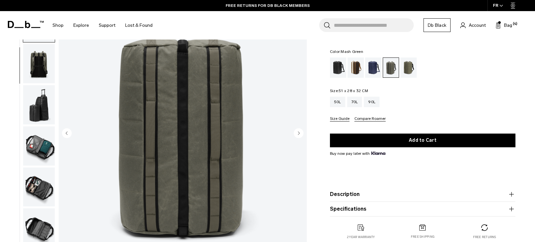
click at [408, 72] on div "Mash Green" at bounding box center [408, 67] width 17 height 20
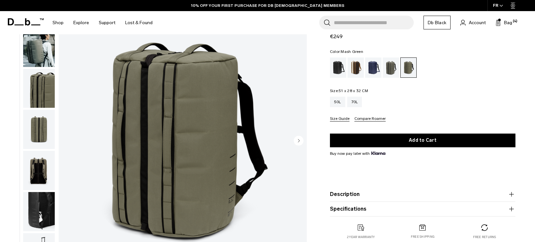
scroll to position [33, 0]
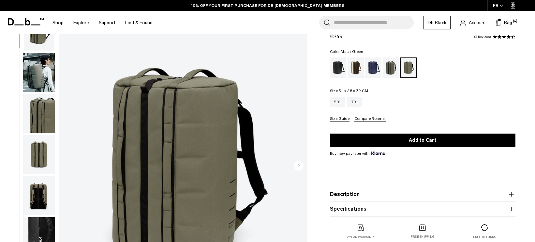
click at [33, 69] on img "button" at bounding box center [39, 72] width 32 height 39
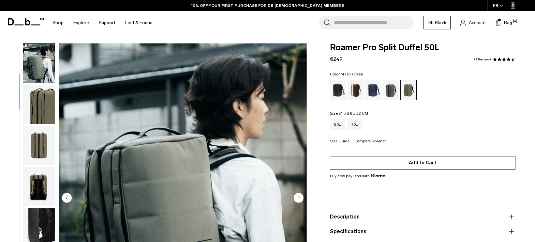
scroll to position [0, 0]
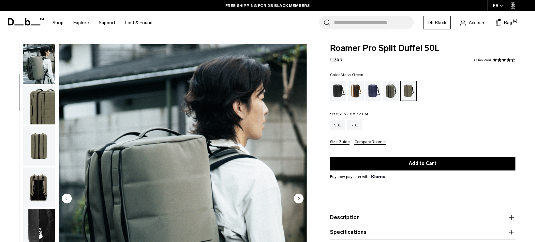
click at [510, 22] on span "Bag" at bounding box center [508, 22] width 8 height 7
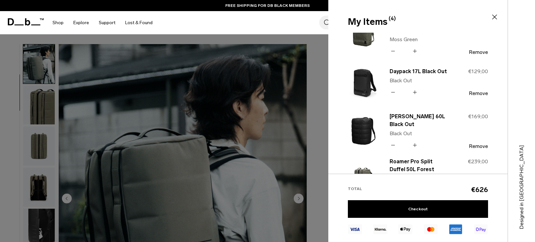
scroll to position [65, 0]
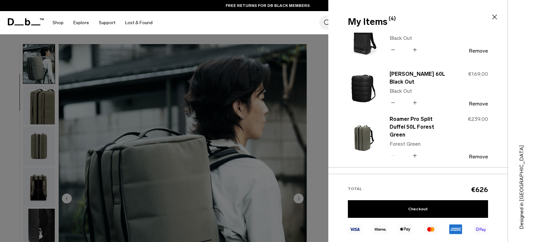
click at [363, 84] on img at bounding box center [363, 88] width 31 height 38
click at [400, 82] on link "[PERSON_NAME] 60L Black Out" at bounding box center [418, 78] width 57 height 16
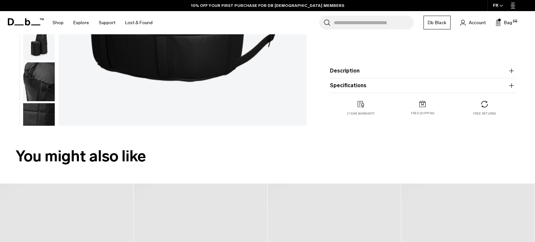
click at [509, 73] on icon "button" at bounding box center [512, 71] width 8 height 8
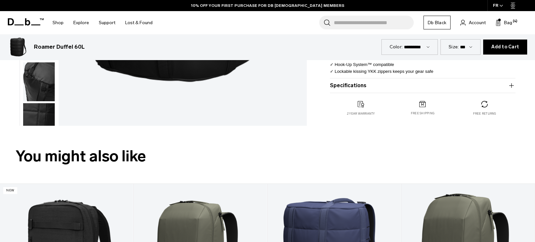
click at [511, 85] on icon "button" at bounding box center [512, 86] width 8 height 8
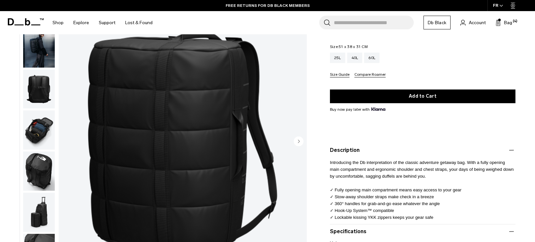
scroll to position [65, 0]
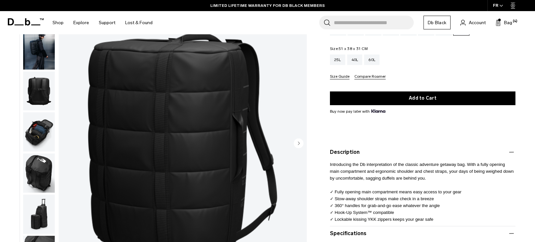
click at [33, 132] on img "button" at bounding box center [39, 131] width 32 height 39
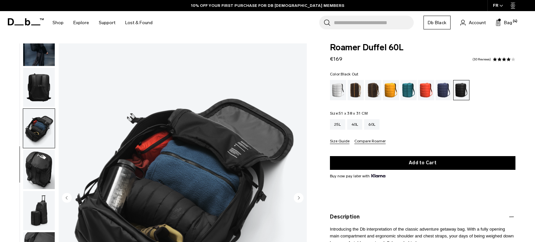
scroll to position [0, 0]
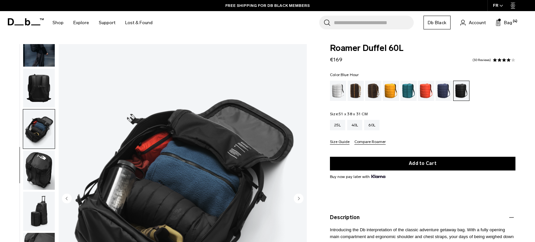
click at [440, 91] on div "Blue Hour" at bounding box center [444, 91] width 17 height 20
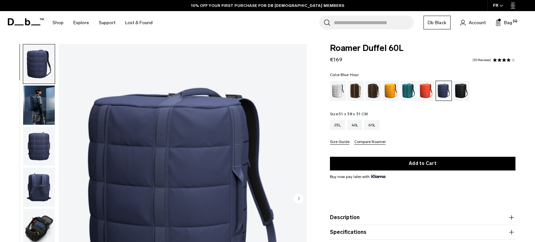
click at [33, 100] on img "button" at bounding box center [39, 104] width 32 height 39
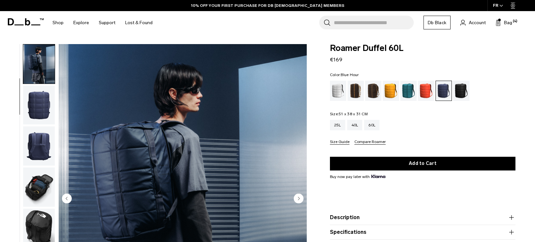
scroll to position [33, 0]
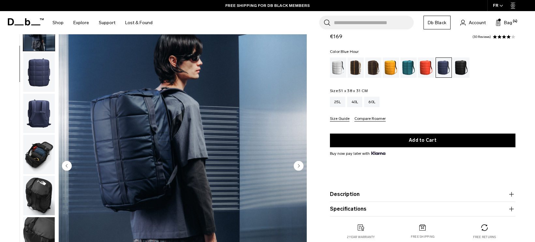
click at [35, 187] on img "button" at bounding box center [39, 195] width 32 height 39
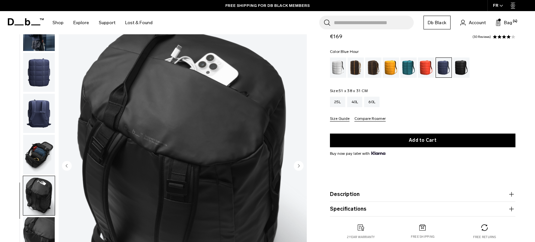
scroll to position [58, 0]
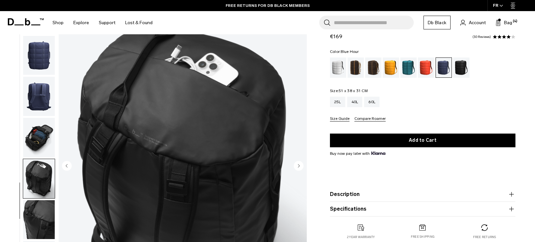
click at [27, 214] on img "button" at bounding box center [39, 219] width 32 height 39
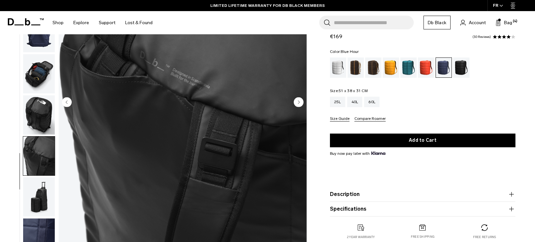
scroll to position [98, 0]
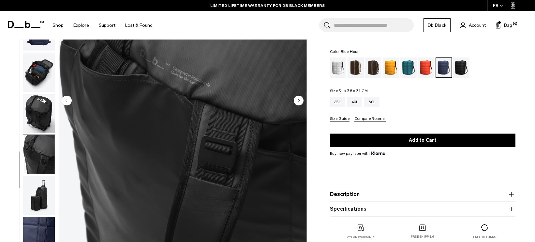
click at [40, 195] on img "button" at bounding box center [39, 194] width 32 height 39
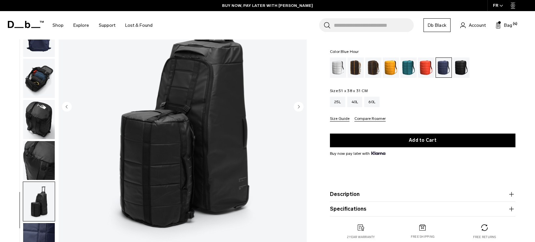
scroll to position [65, 0]
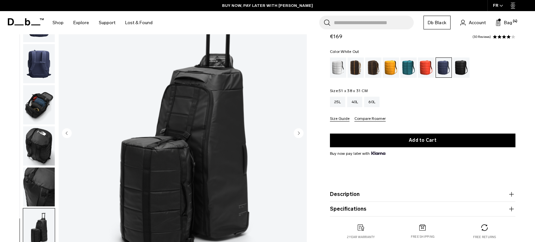
click at [340, 70] on div "White Out" at bounding box center [338, 67] width 17 height 20
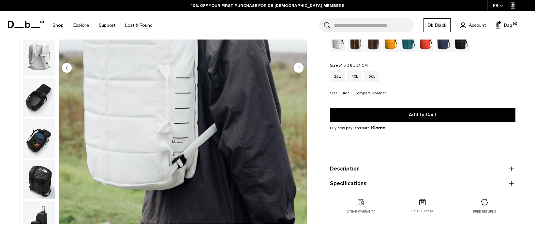
click at [31, 99] on img "button" at bounding box center [39, 97] width 32 height 39
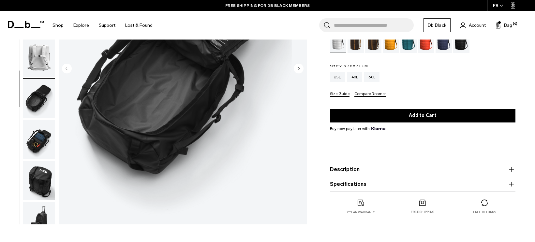
scroll to position [130, 0]
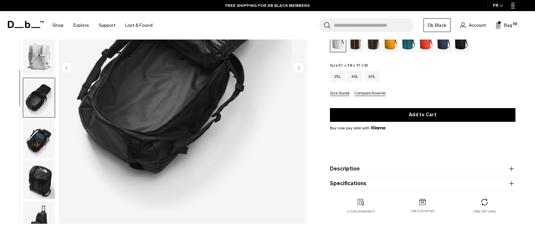
click at [43, 141] on img "button" at bounding box center [39, 138] width 32 height 39
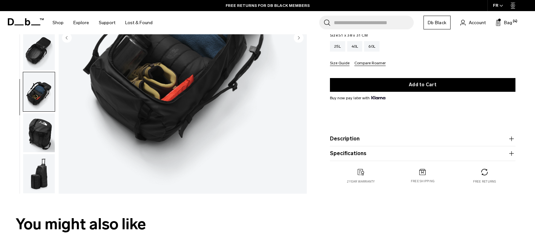
scroll to position [163, 0]
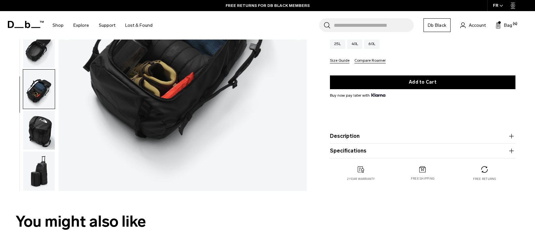
click at [44, 133] on img "button" at bounding box center [39, 130] width 32 height 39
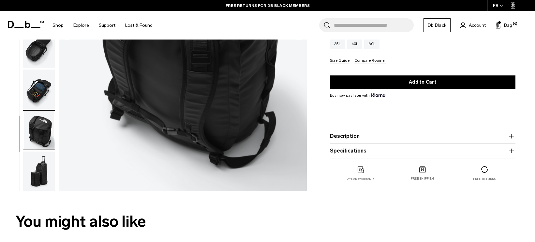
click at [380, 140] on button "Description" at bounding box center [422, 136] width 185 height 8
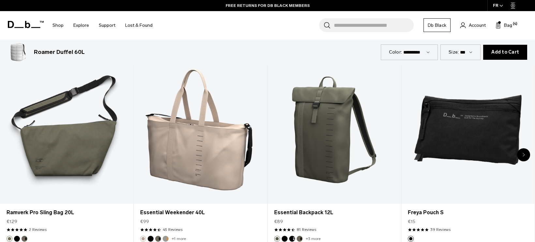
scroll to position [1239, 0]
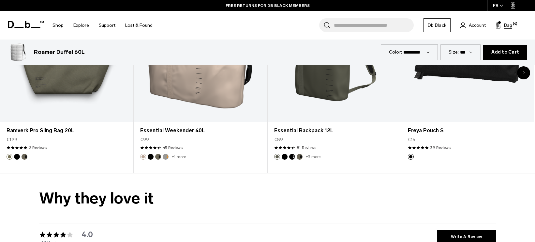
click at [511, 28] on span "Bag" at bounding box center [508, 25] width 8 height 7
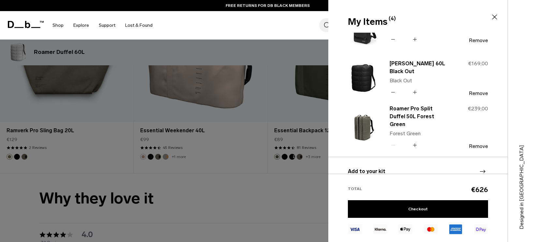
scroll to position [130, 0]
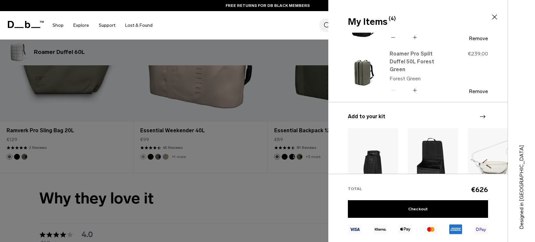
click at [418, 61] on link "Roamer Pro Split Duffel 50L Forest Green" at bounding box center [418, 61] width 57 height 23
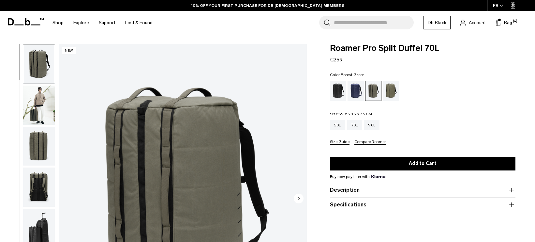
click at [36, 106] on img "button" at bounding box center [39, 104] width 32 height 39
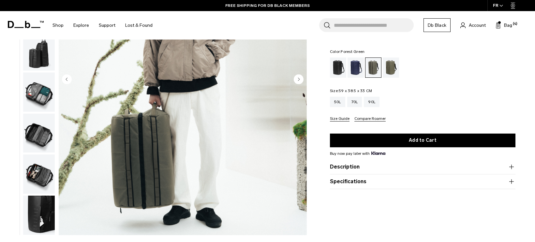
scroll to position [130, 0]
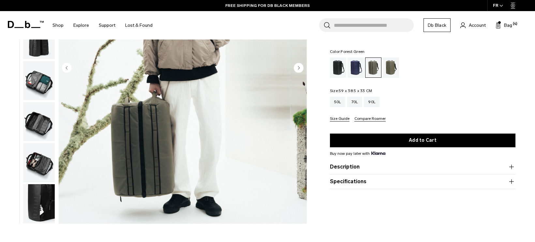
click at [34, 82] on img "button" at bounding box center [39, 80] width 32 height 39
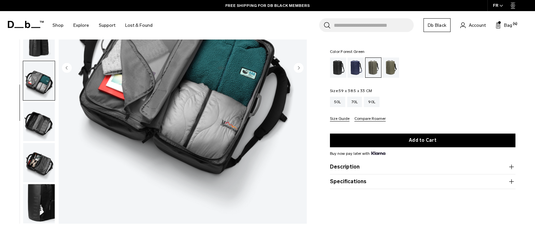
click at [41, 122] on img "button" at bounding box center [39, 121] width 32 height 39
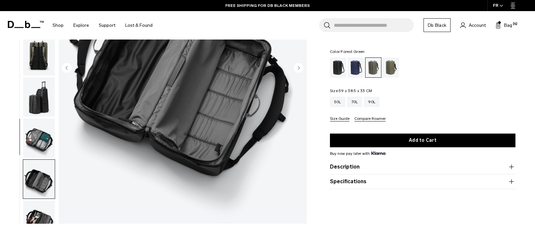
scroll to position [0, 0]
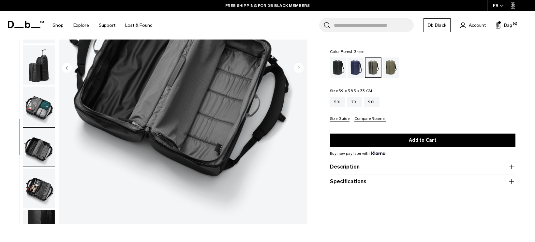
click at [37, 194] on img "button" at bounding box center [39, 187] width 32 height 39
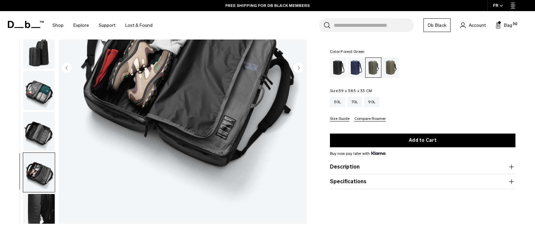
scroll to position [58, 0]
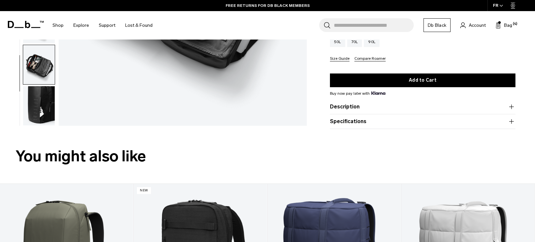
click at [38, 113] on img "button" at bounding box center [39, 105] width 32 height 39
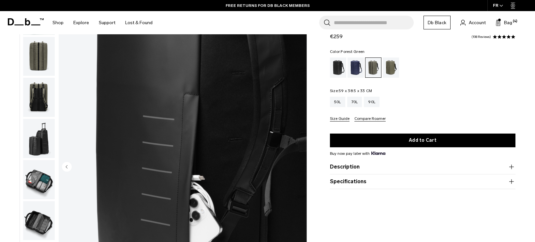
scroll to position [0, 0]
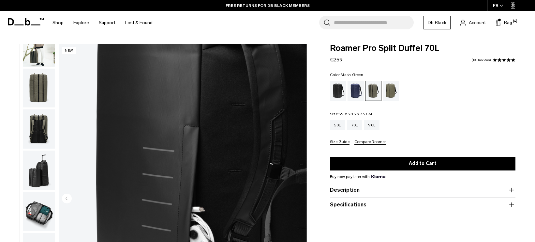
click at [387, 95] on div "Mash Green" at bounding box center [391, 91] width 17 height 20
click at [393, 93] on div "Mash Green" at bounding box center [391, 91] width 17 height 20
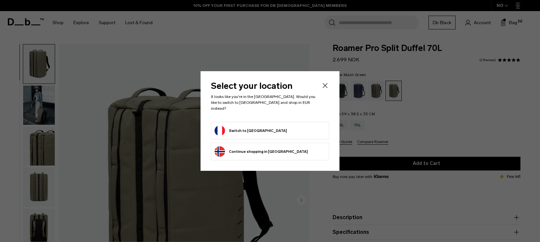
click at [277, 125] on form "Switch to [GEOGRAPHIC_DATA]" at bounding box center [270, 130] width 111 height 10
click at [237, 126] on button "Switch to France" at bounding box center [251, 130] width 72 height 10
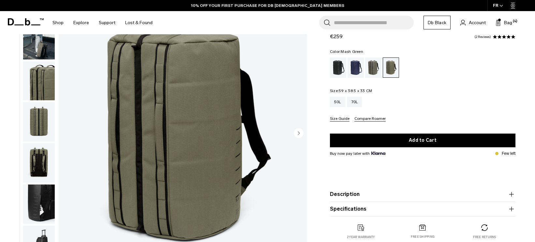
click at [42, 47] on img "button" at bounding box center [39, 39] width 32 height 39
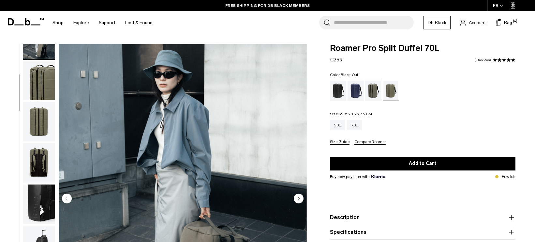
click at [339, 93] on div "Black Out" at bounding box center [338, 91] width 17 height 20
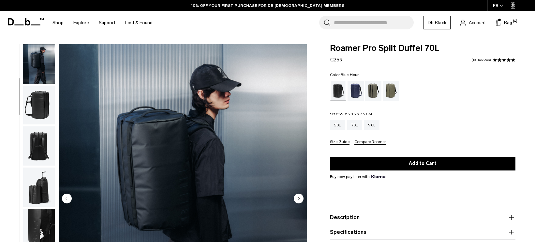
click at [354, 92] on div "Blue Hour" at bounding box center [356, 91] width 17 height 20
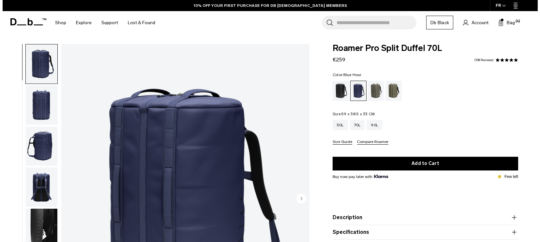
scroll to position [98, 0]
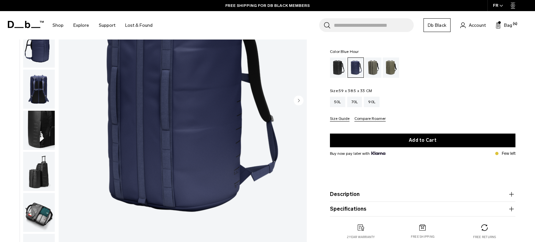
click at [369, 118] on button "Compare Roamer" at bounding box center [369, 118] width 31 height 5
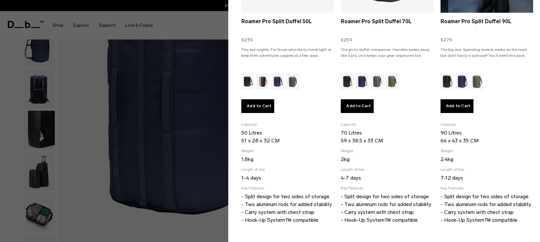
scroll to position [0, 0]
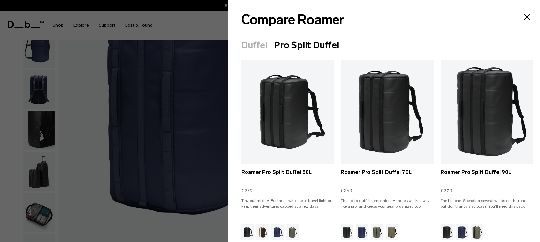
click at [224, 28] on div at bounding box center [270, 121] width 540 height 242
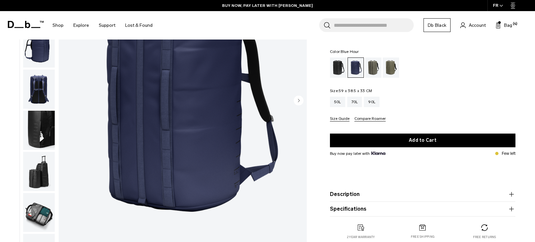
click at [357, 121] on button "Compare Roamer" at bounding box center [369, 118] width 31 height 5
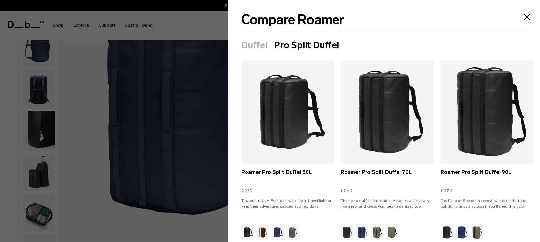
click at [250, 41] on button "Duffel" at bounding box center [254, 45] width 26 height 10
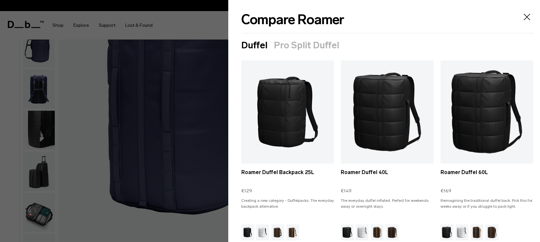
click at [525, 18] on icon "Close" at bounding box center [527, 17] width 10 height 10
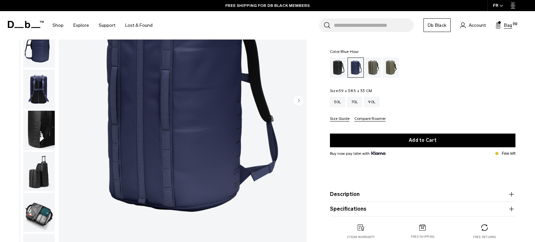
click at [503, 24] on button "Bag (4)" at bounding box center [504, 25] width 17 height 8
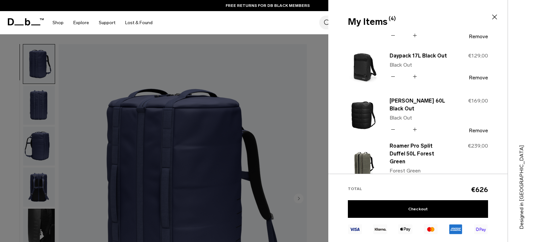
scroll to position [65, 0]
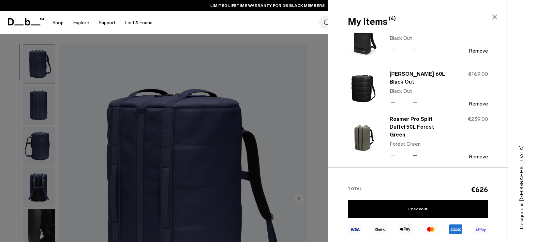
click at [496, 19] on icon at bounding box center [495, 17] width 8 height 8
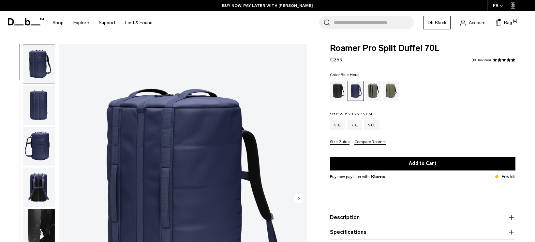
click at [508, 25] on span "Bag" at bounding box center [508, 22] width 8 height 7
click at [508, 23] on span "Bag" at bounding box center [508, 22] width 8 height 7
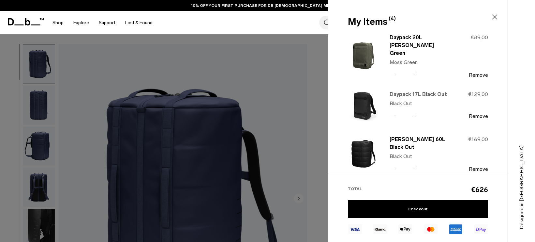
click at [399, 96] on link "Daypack 17L Black Out" at bounding box center [418, 94] width 57 height 8
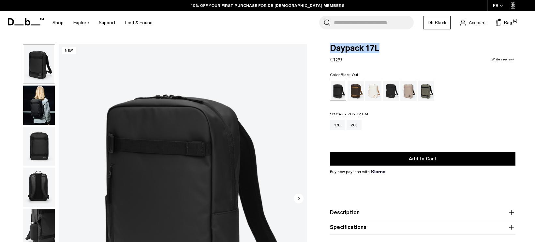
drag, startPoint x: 0, startPoint y: 0, endPoint x: 328, endPoint y: 49, distance: 331.9
click at [328, 49] on div "Daypack 17L €129 0.0 star rating Write a review Color: Black Out Out of stock S…" at bounding box center [422, 157] width 225 height 226
copy span "Daypack 17L"
click at [511, 23] on span "Bag" at bounding box center [508, 22] width 8 height 7
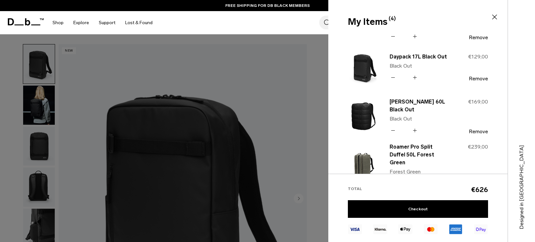
scroll to position [65, 0]
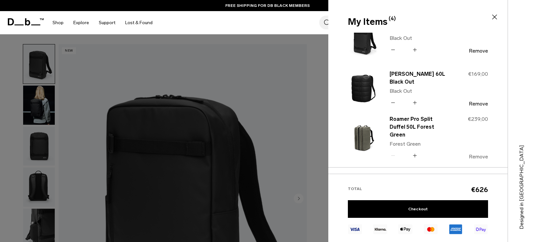
click at [474, 154] on button "Remove" at bounding box center [478, 157] width 19 height 6
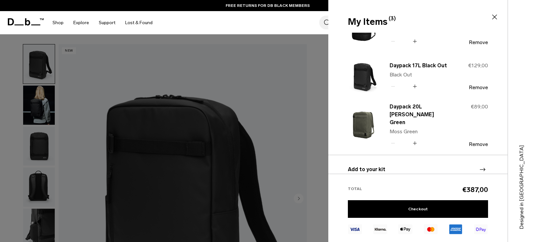
scroll to position [0, 0]
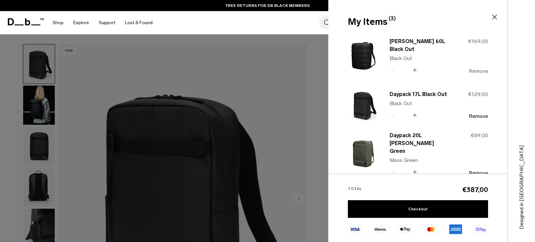
click at [481, 72] on button "Remove" at bounding box center [478, 71] width 19 height 6
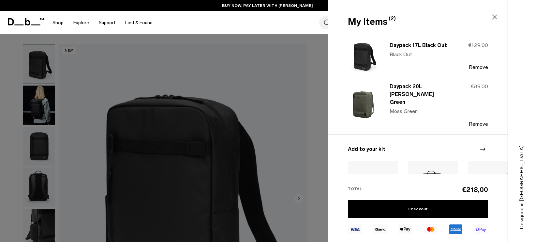
click at [371, 96] on img at bounding box center [363, 104] width 31 height 38
click at [423, 92] on link "Daypack 20L Moss Green" at bounding box center [418, 93] width 57 height 23
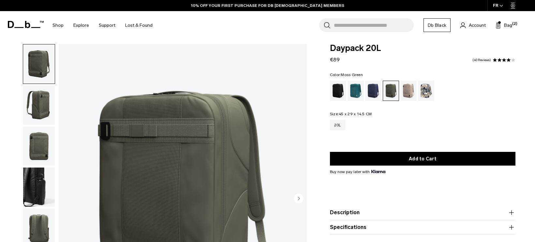
scroll to position [130, 0]
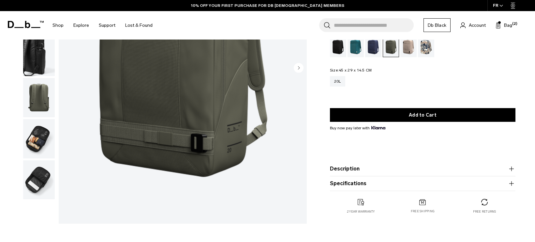
click at [36, 178] on img "button" at bounding box center [39, 179] width 32 height 39
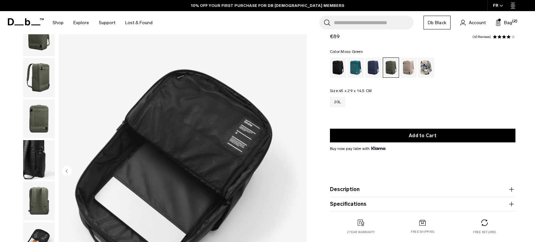
scroll to position [65, 0]
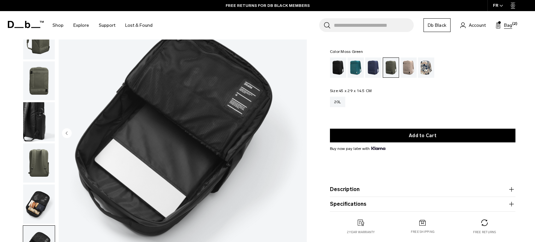
click at [509, 27] on span "Bag" at bounding box center [508, 25] width 8 height 7
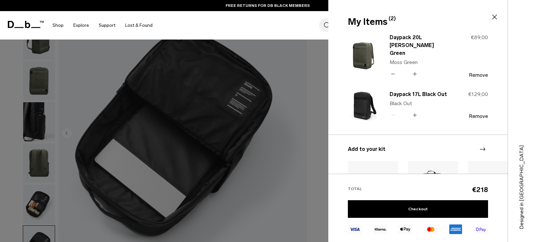
click at [358, 104] on img at bounding box center [363, 104] width 31 height 38
click at [401, 95] on link "Daypack 17L Black Out" at bounding box center [418, 94] width 57 height 8
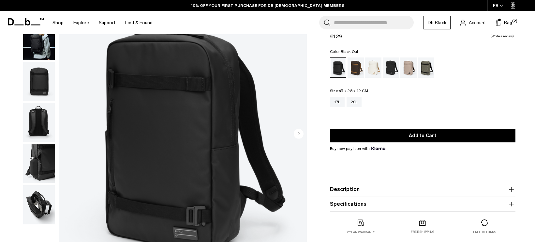
scroll to position [65, 0]
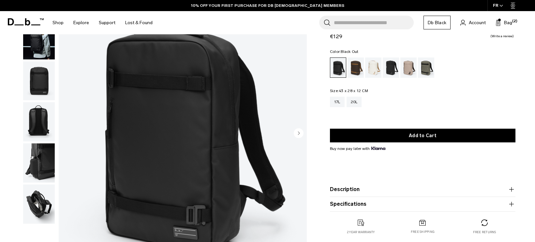
click at [48, 200] on img "button" at bounding box center [39, 203] width 32 height 39
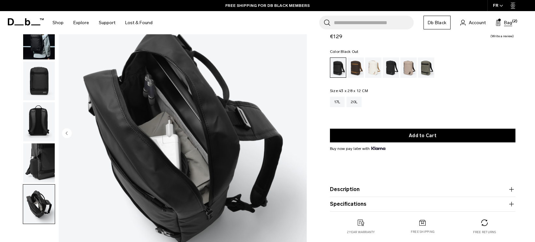
click at [511, 20] on span "Bag" at bounding box center [508, 22] width 8 height 7
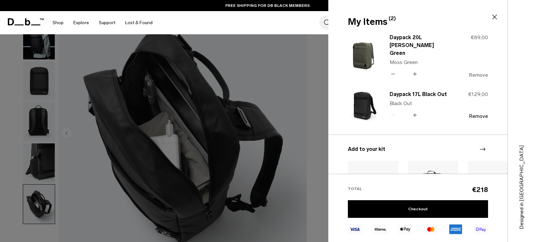
click at [472, 72] on button "Remove" at bounding box center [478, 75] width 19 height 6
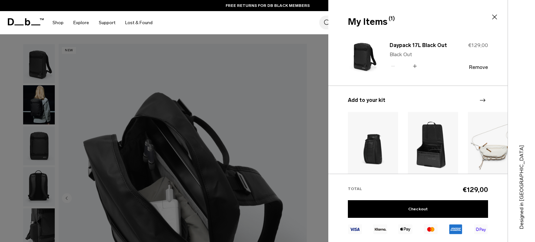
scroll to position [0, 0]
click at [426, 46] on link "Daypack 17L Black Out" at bounding box center [418, 45] width 57 height 8
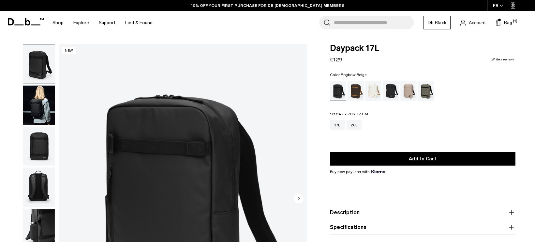
click at [414, 92] on div "Fogbow Beige" at bounding box center [408, 91] width 17 height 20
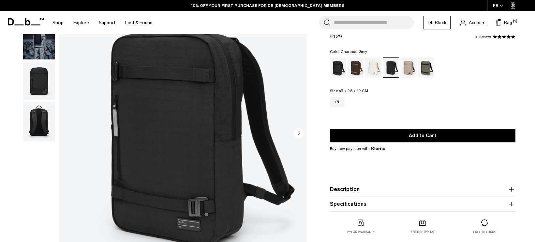
click at [38, 124] on img "button" at bounding box center [39, 121] width 32 height 39
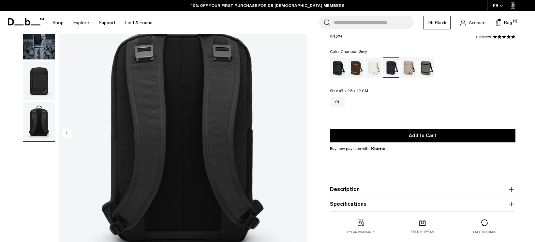
click at [41, 88] on img "button" at bounding box center [39, 80] width 32 height 39
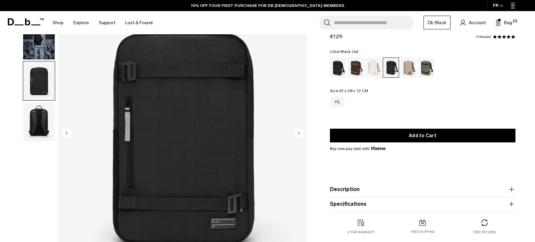
click at [338, 68] on div "Black Out" at bounding box center [338, 67] width 17 height 20
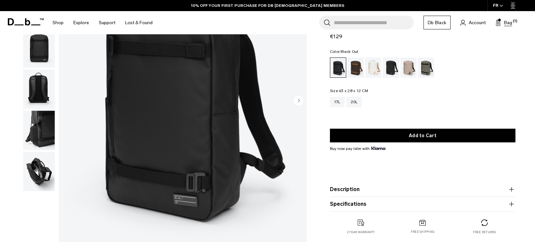
click at [507, 21] on span "Bag" at bounding box center [508, 22] width 8 height 7
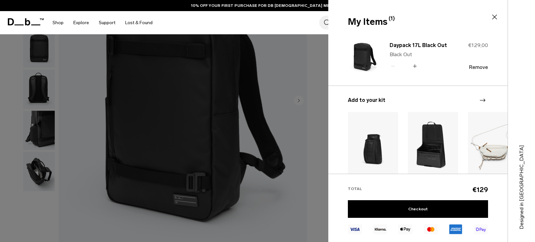
click at [515, 27] on div "Designed in [GEOGRAPHIC_DATA]" at bounding box center [521, 121] width 27 height 242
